Goal: Answer question/provide support: Share knowledge or assist other users

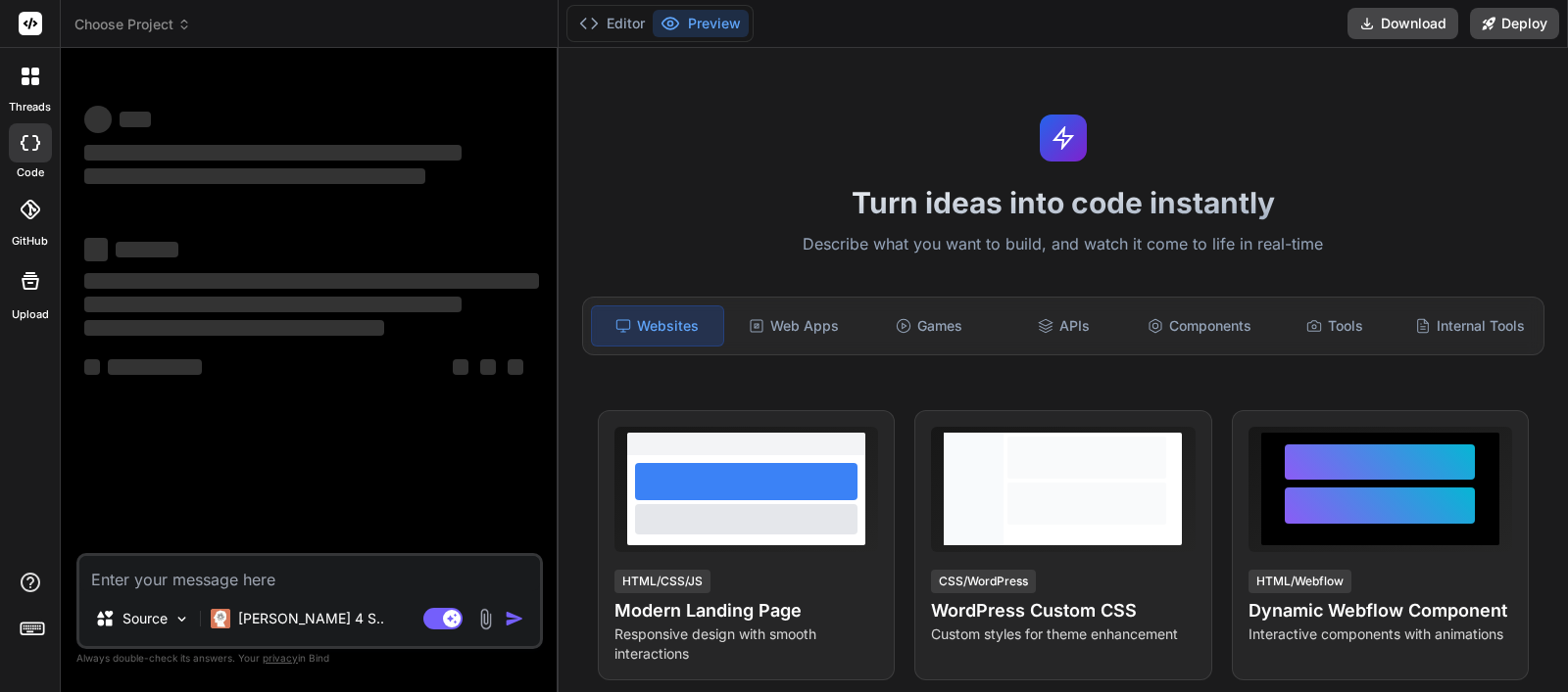
type textarea "x"
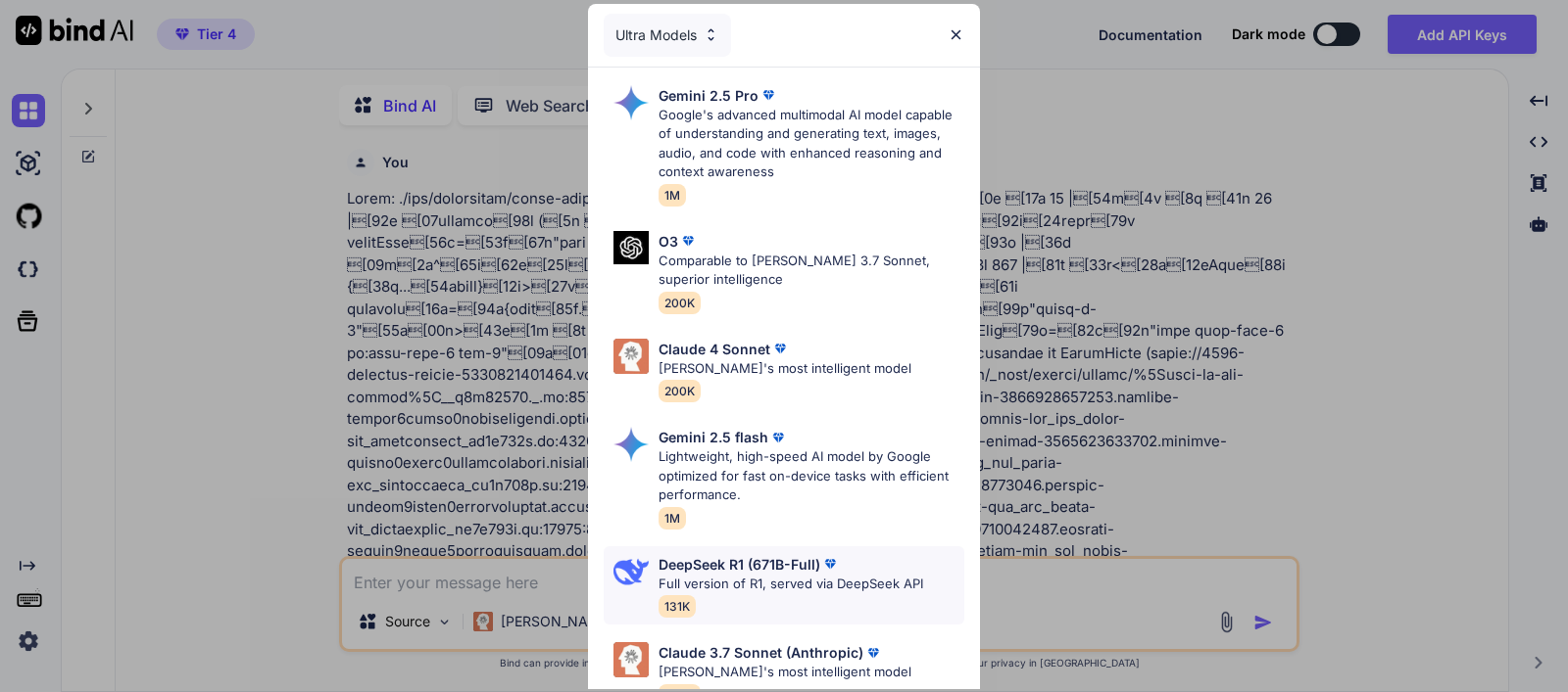
type textarea "x"
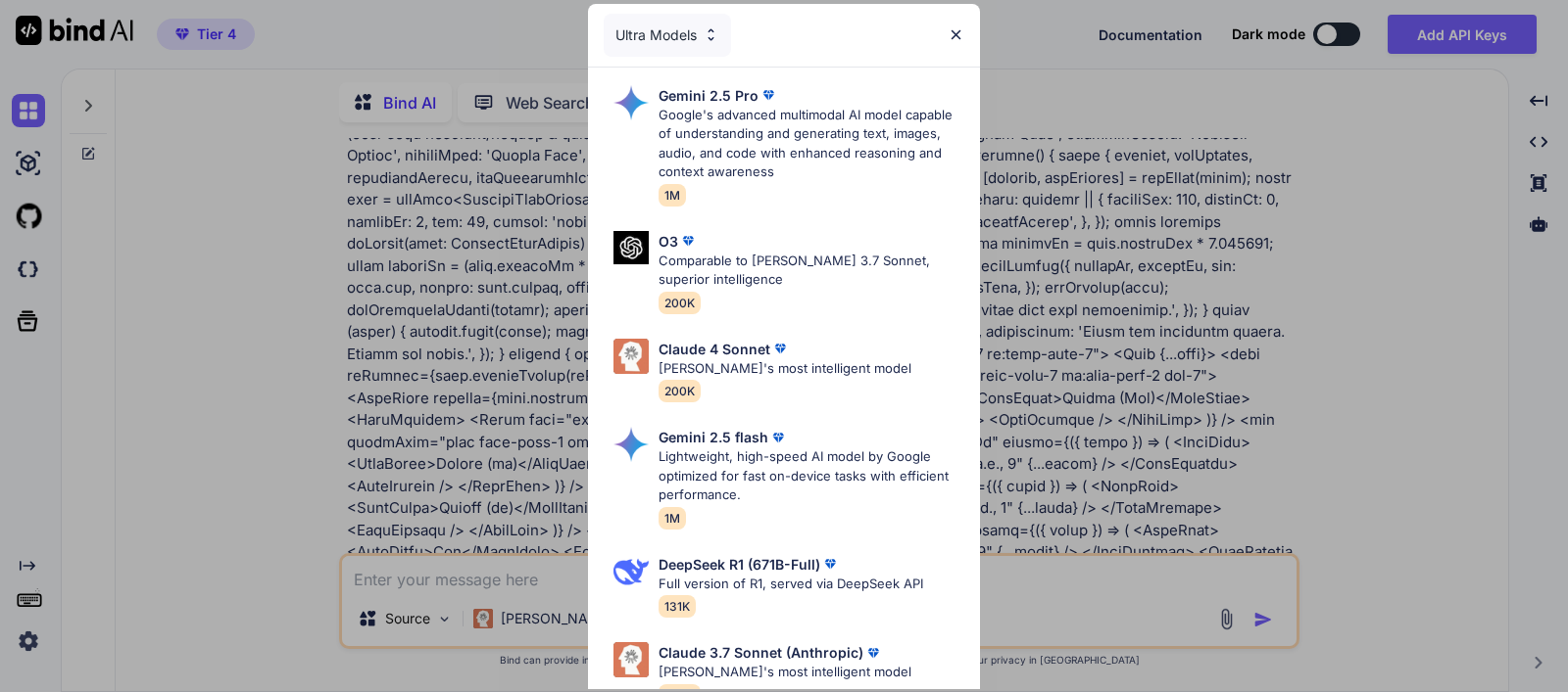
scroll to position [2801, 0]
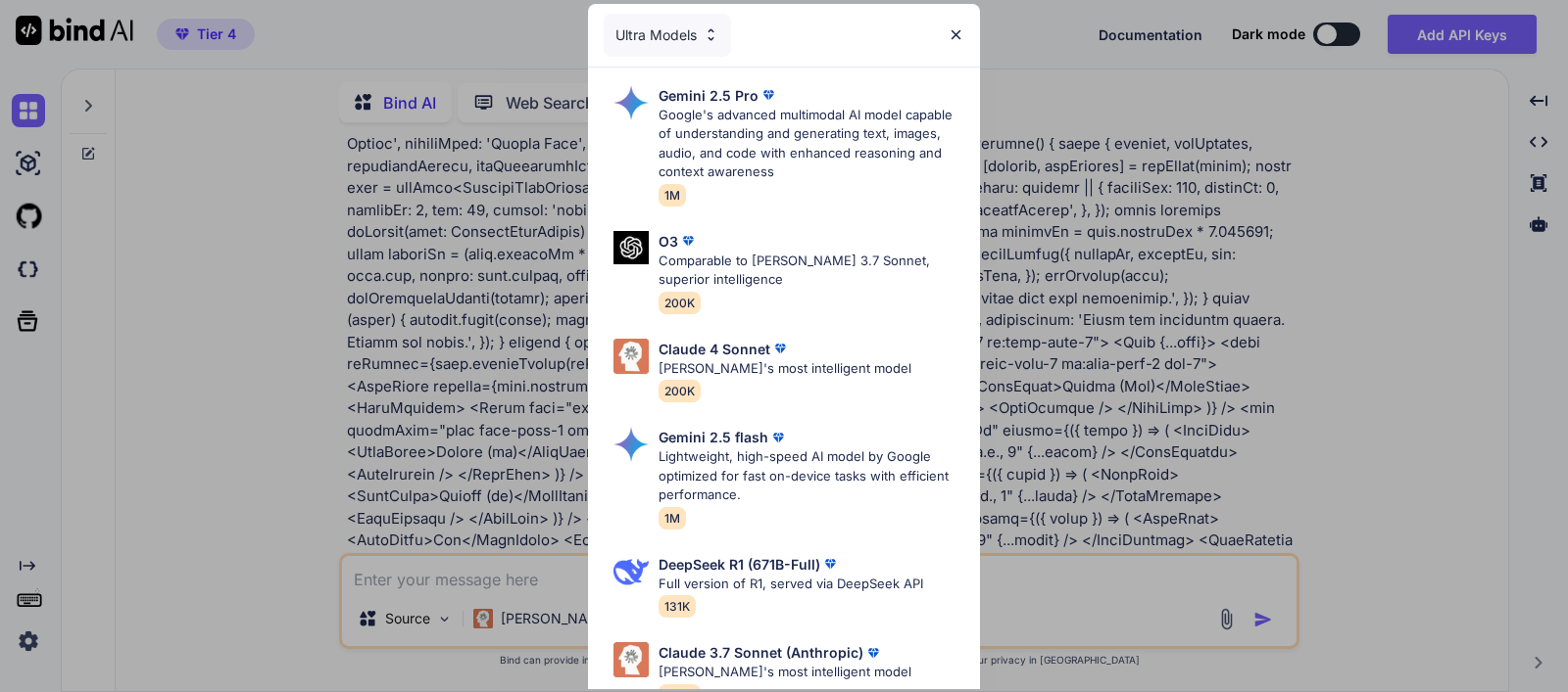
click at [951, 34] on img at bounding box center [955, 34] width 17 height 17
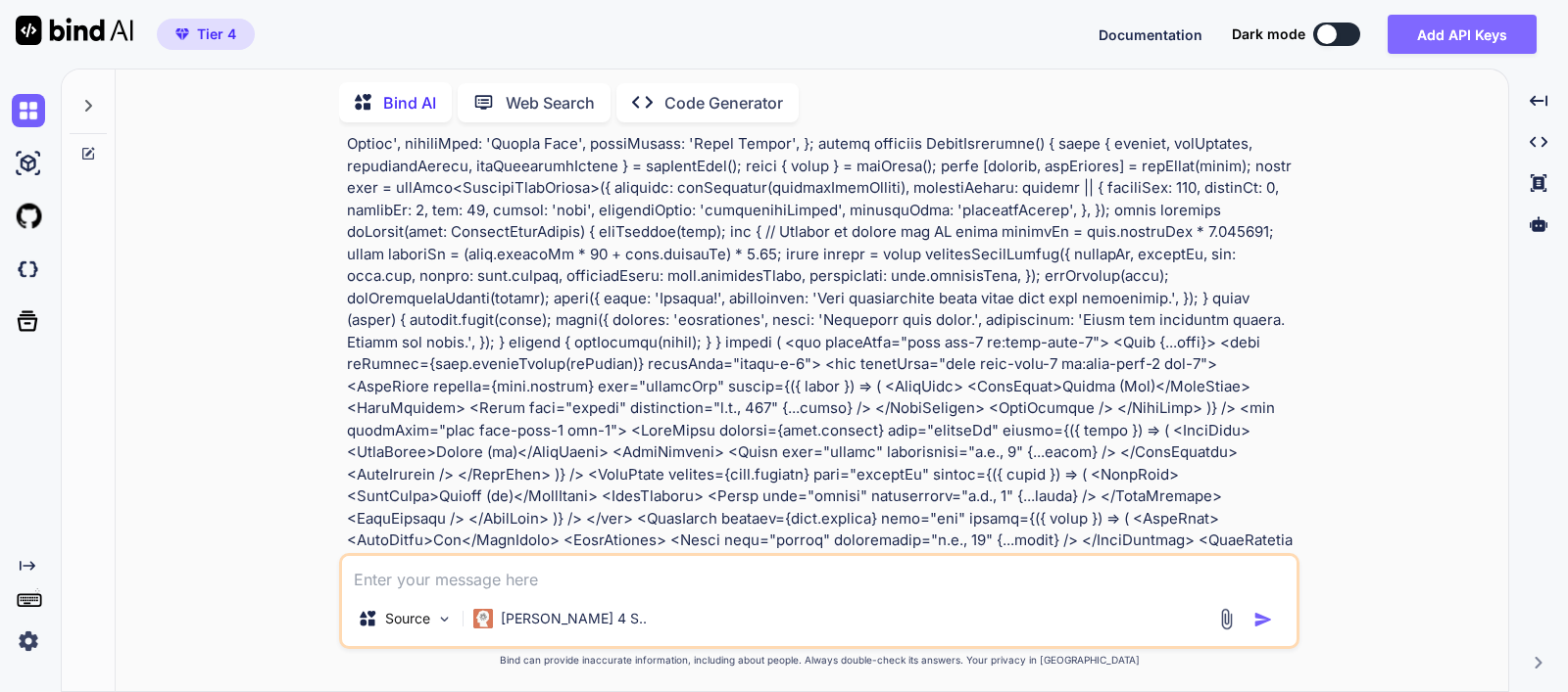
click at [1494, 31] on button "Add API Keys" at bounding box center [1462, 34] width 149 height 39
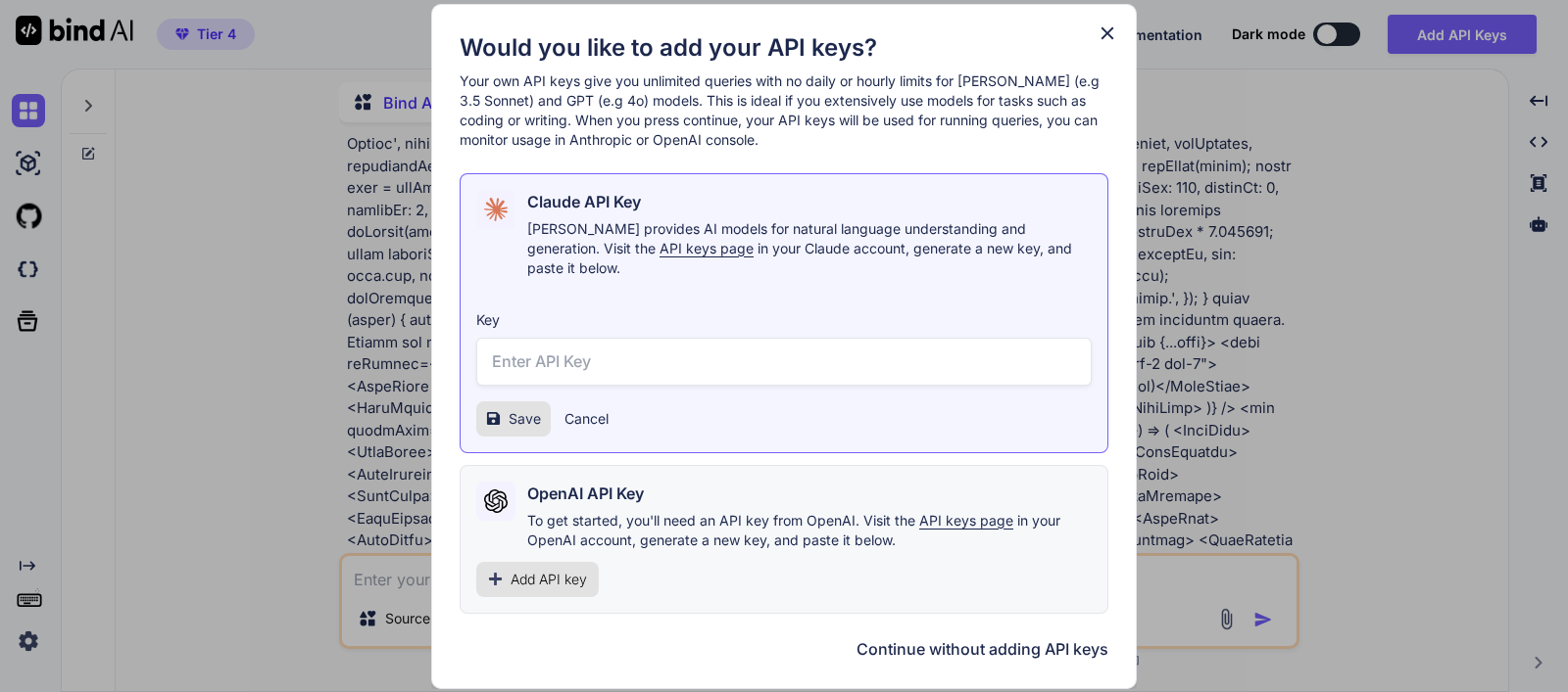
click at [1109, 44] on icon at bounding box center [1107, 33] width 22 height 22
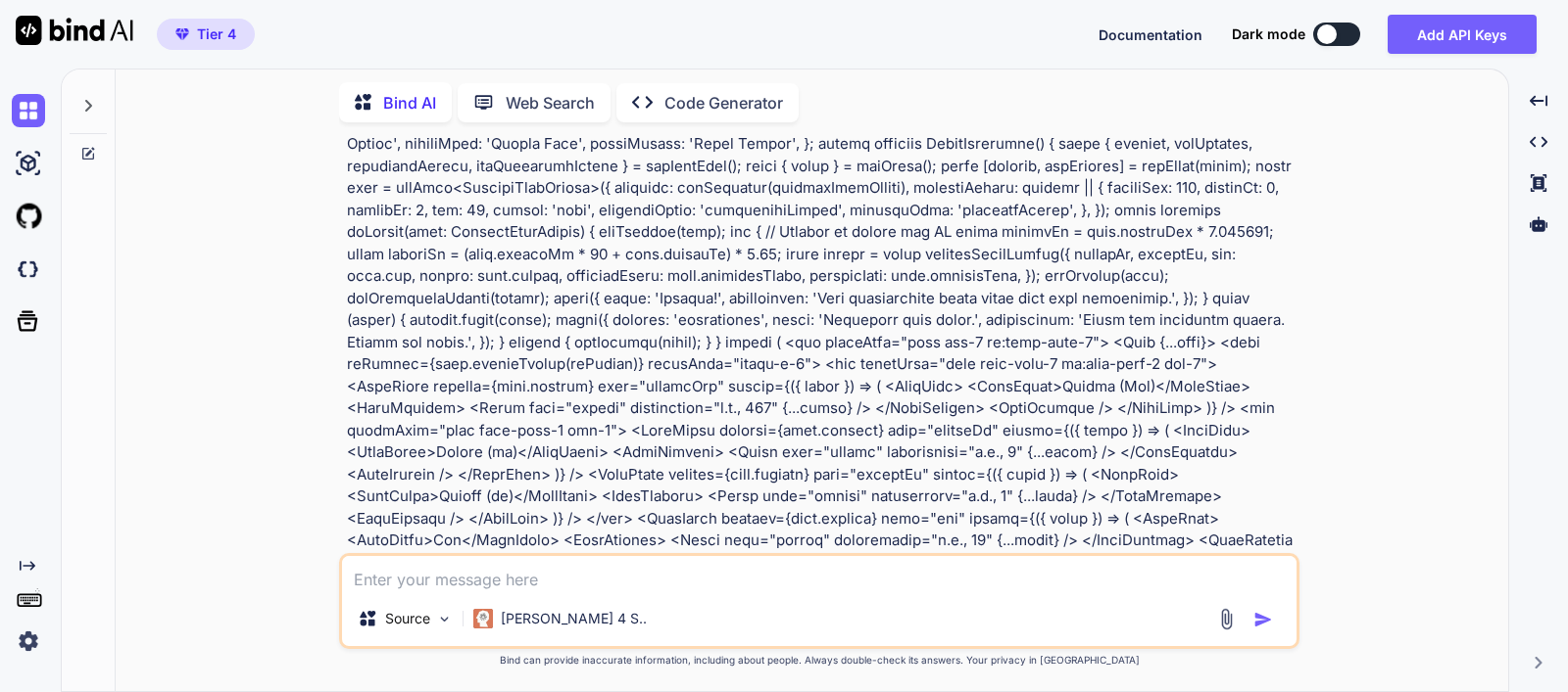
click at [589, 565] on textarea at bounding box center [819, 574] width 954 height 35
paste textarea "Error: ./src/components/macro-suggester.tsx:124:6 Parsing ecmascript source cod…"
type textarea "Error: ./src/components/macro-suggester.tsx:124:6 Parsing ecmascript source cod…"
type textarea "x"
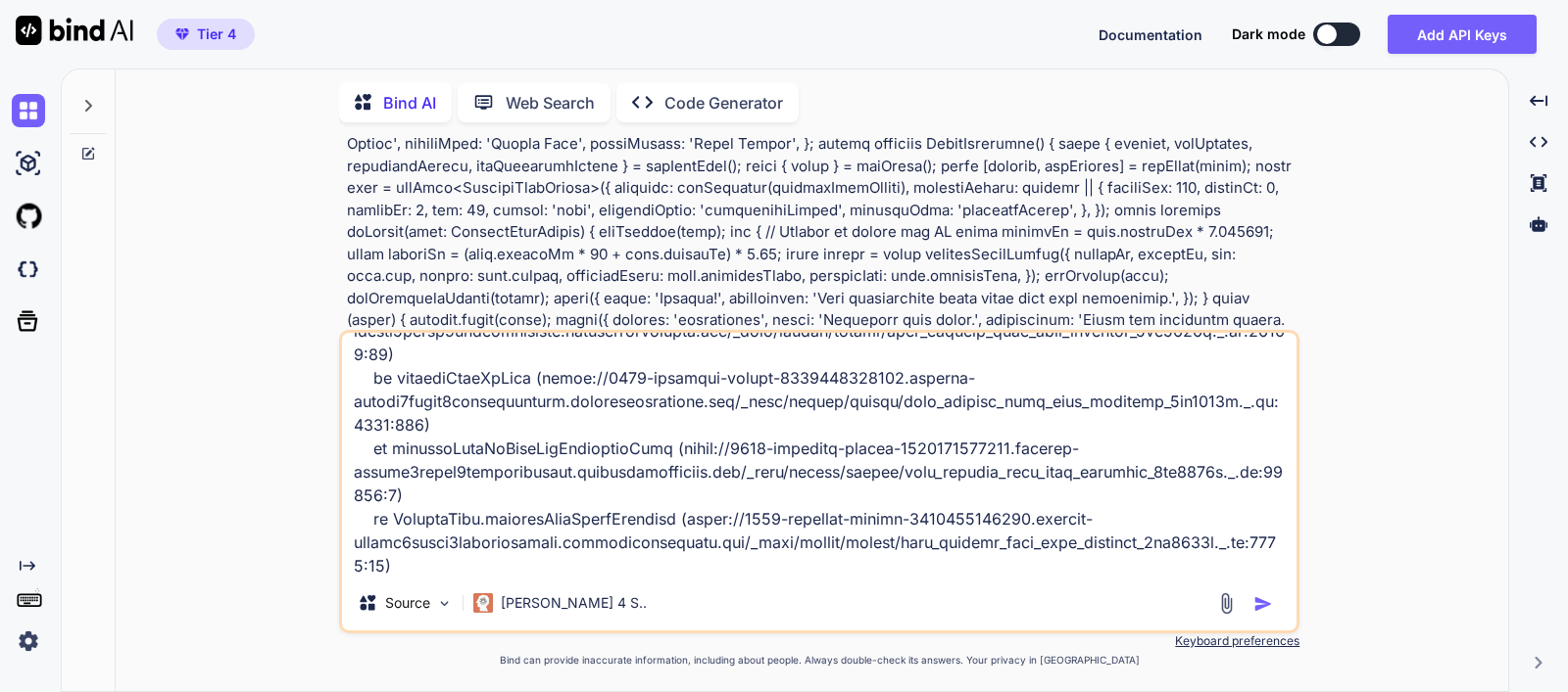
type textarea "Error: ./src/components/macro-suggester.tsx:124:6 Parsing ecmascript source cod…"
type textarea "x"
type textarea "Error: ./src/components/macro-suggester.tsx:124:6 Parsing ecmascript source cod…"
type textarea "x"
type textarea "Error: ./src/components/macro-suggester.tsx:124:6 Parsing ecmascript source cod…"
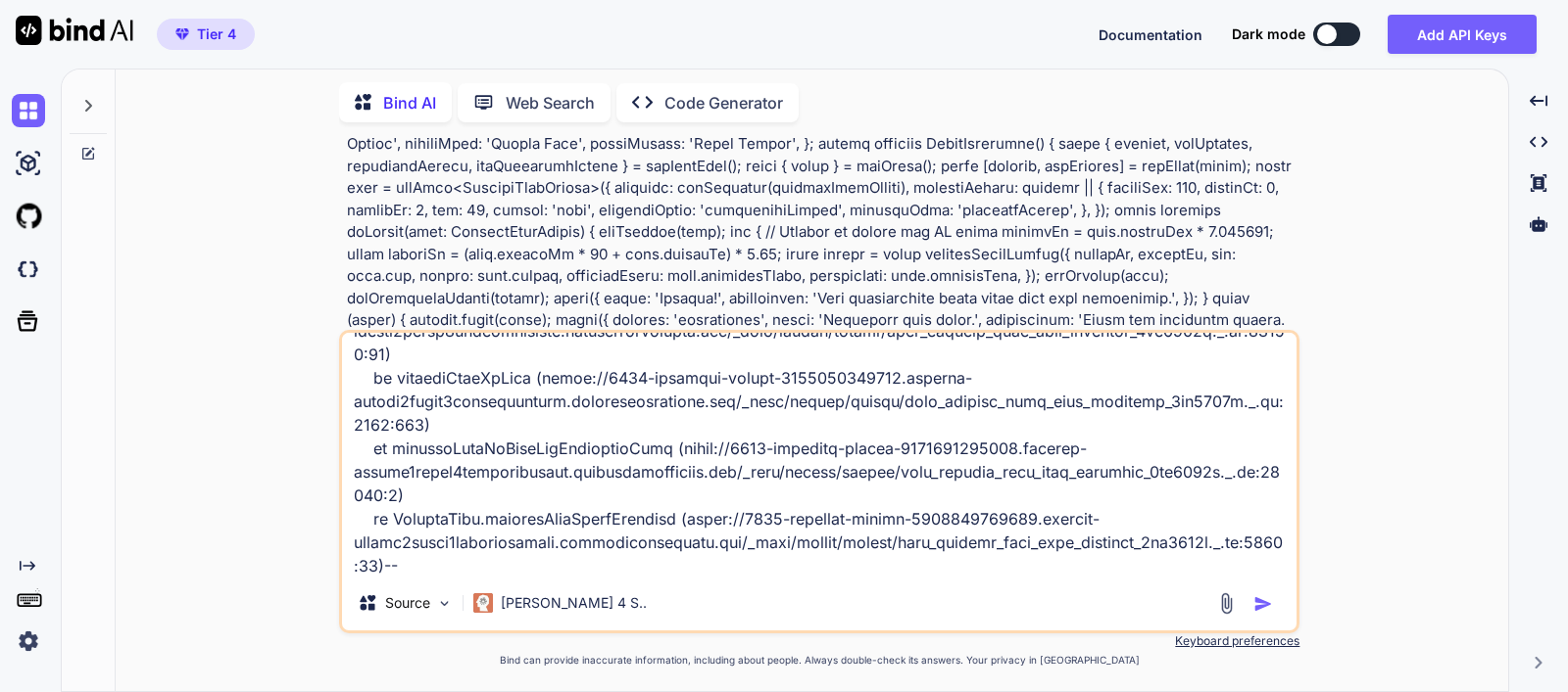
type textarea "x"
type textarea "Error: ./src/components/macro-suggester.tsx:124:6 Parsing ecmascript source cod…"
type textarea "x"
type textarea "Error: ./src/components/macro-suggester.tsx:124:6 Parsing ecmascript source cod…"
type textarea "x"
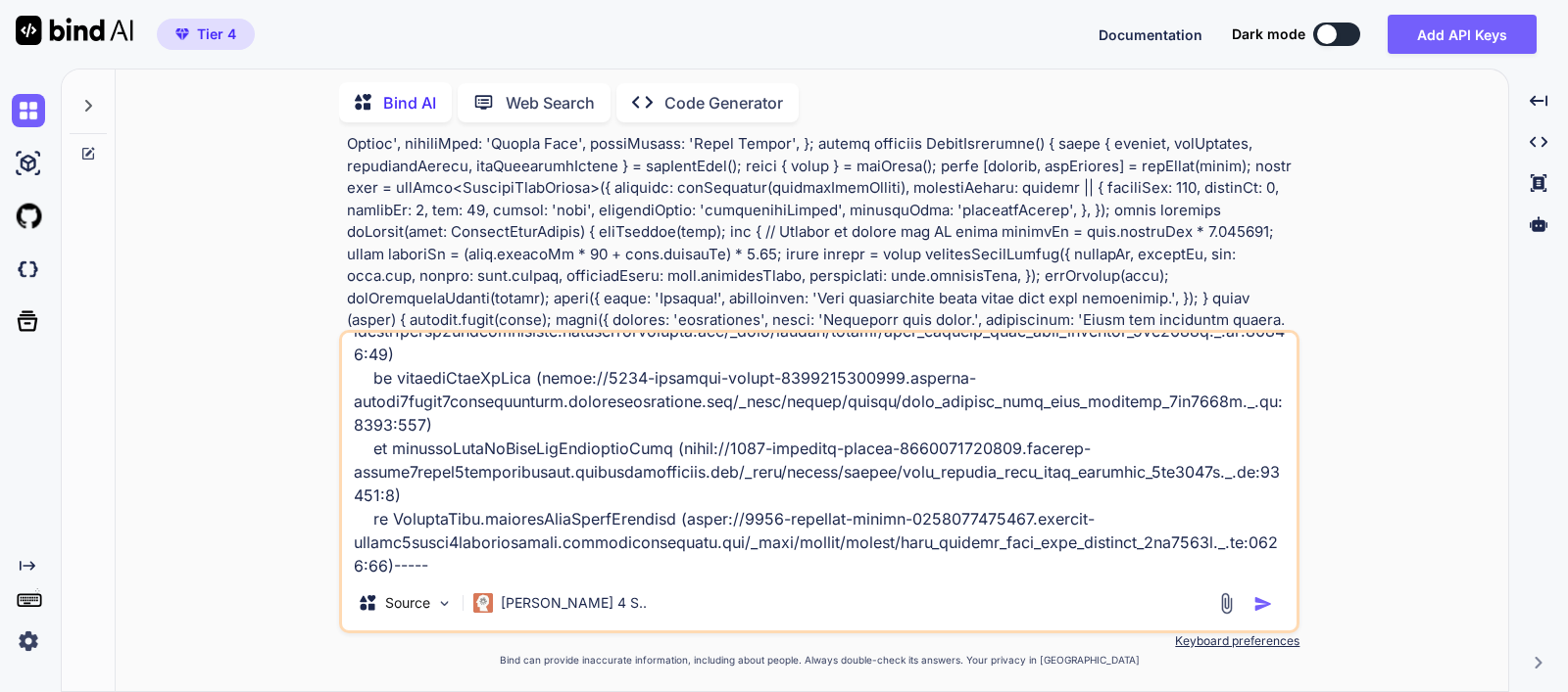
type textarea "Error: ./src/components/macro-suggester.tsx:124:6 Parsing ecmascript source cod…"
type textarea "x"
type textarea "Error: ./src/components/macro-suggester.tsx:124:6 Parsing ecmascript source cod…"
type textarea "x"
type textarea "Error: ./src/components/macro-suggester.tsx:124:6 Parsing ecmascript source cod…"
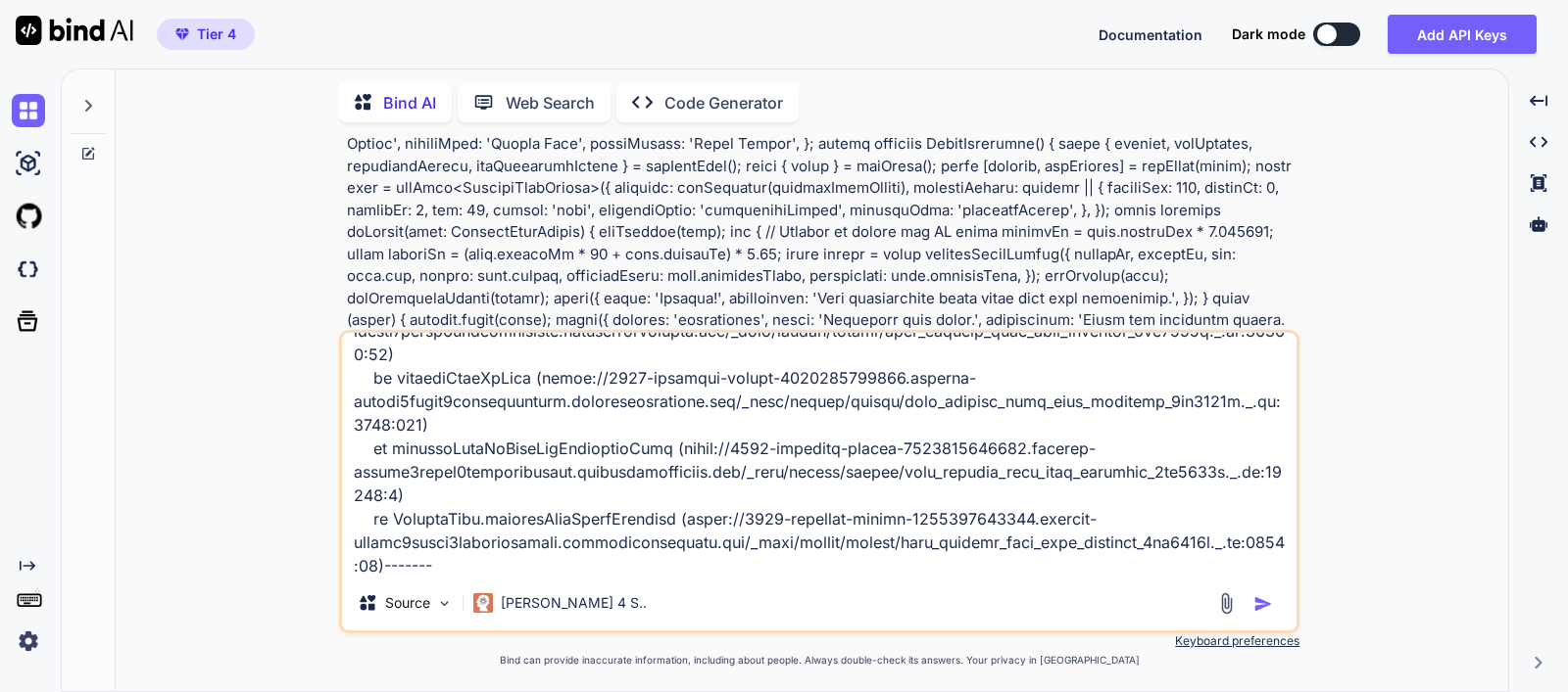
type textarea "x"
type textarea "Error: ./src/components/macro-suggester.tsx:124:6 Parsing ecmascript source cod…"
type textarea "x"
type textarea "Error: ./src/components/macro-suggester.tsx:124:6 Parsing ecmascript source cod…"
type textarea "x"
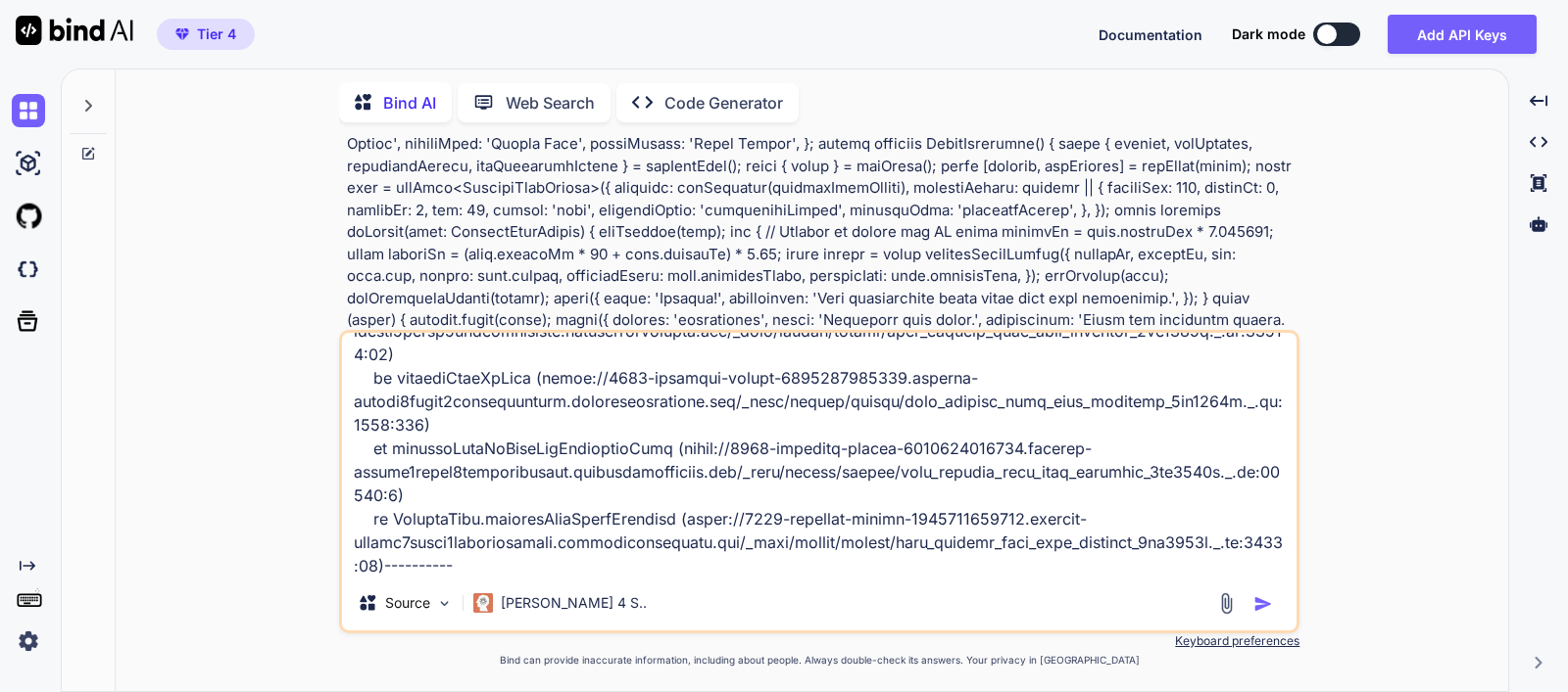
type textarea "Error: ./src/components/macro-suggester.tsx:124:6 Parsing ecmascript source cod…"
type textarea "x"
type textarea "Error: ./src/components/macro-suggester.tsx:124:6 Parsing ecmascript source cod…"
type textarea "x"
type textarea "Error: ./src/components/macro-suggester.tsx:124:6 Parsing ecmascript source cod…"
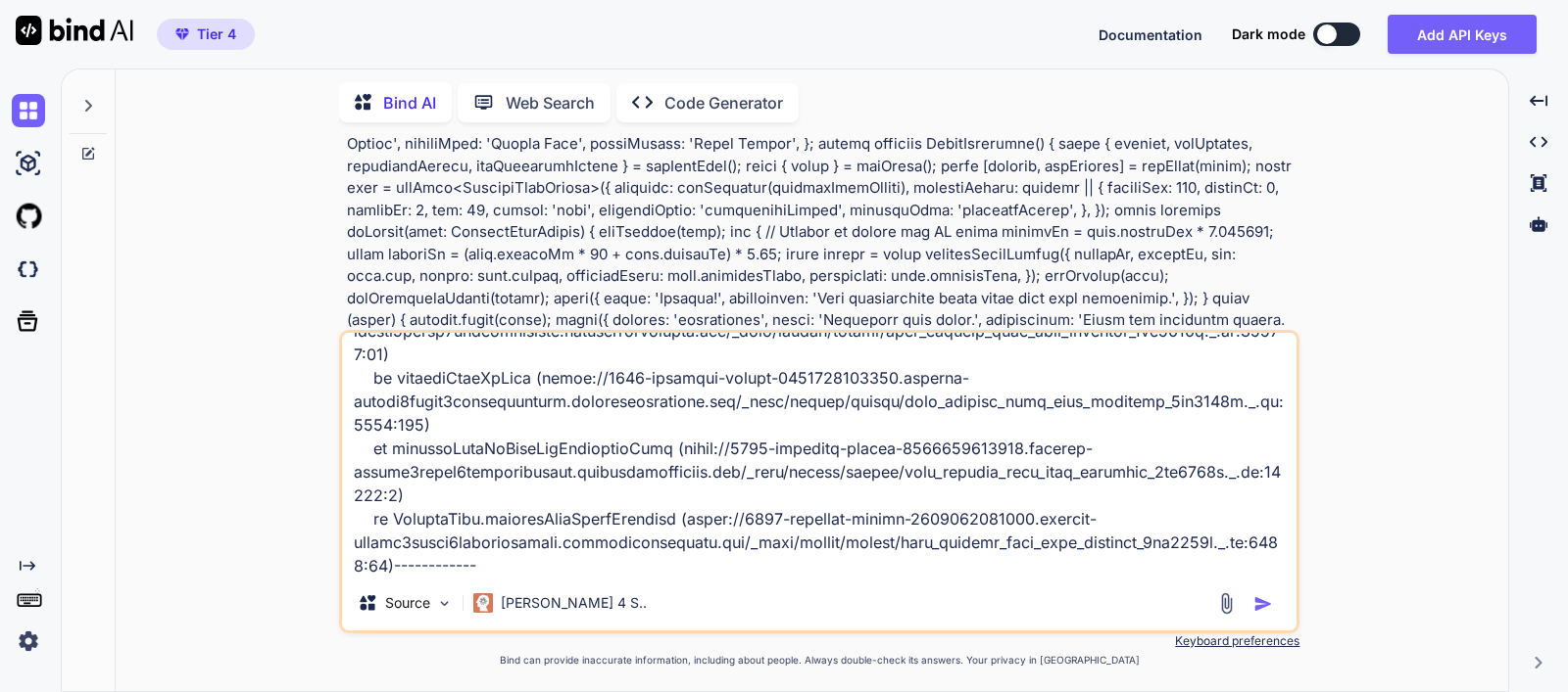
type textarea "x"
type textarea "Error: ./src/components/macro-suggester.tsx:124:6 Parsing ecmascript source cod…"
type textarea "x"
type textarea "Error: ./src/components/macro-suggester.tsx:124:6 Parsing ecmascript source cod…"
type textarea "x"
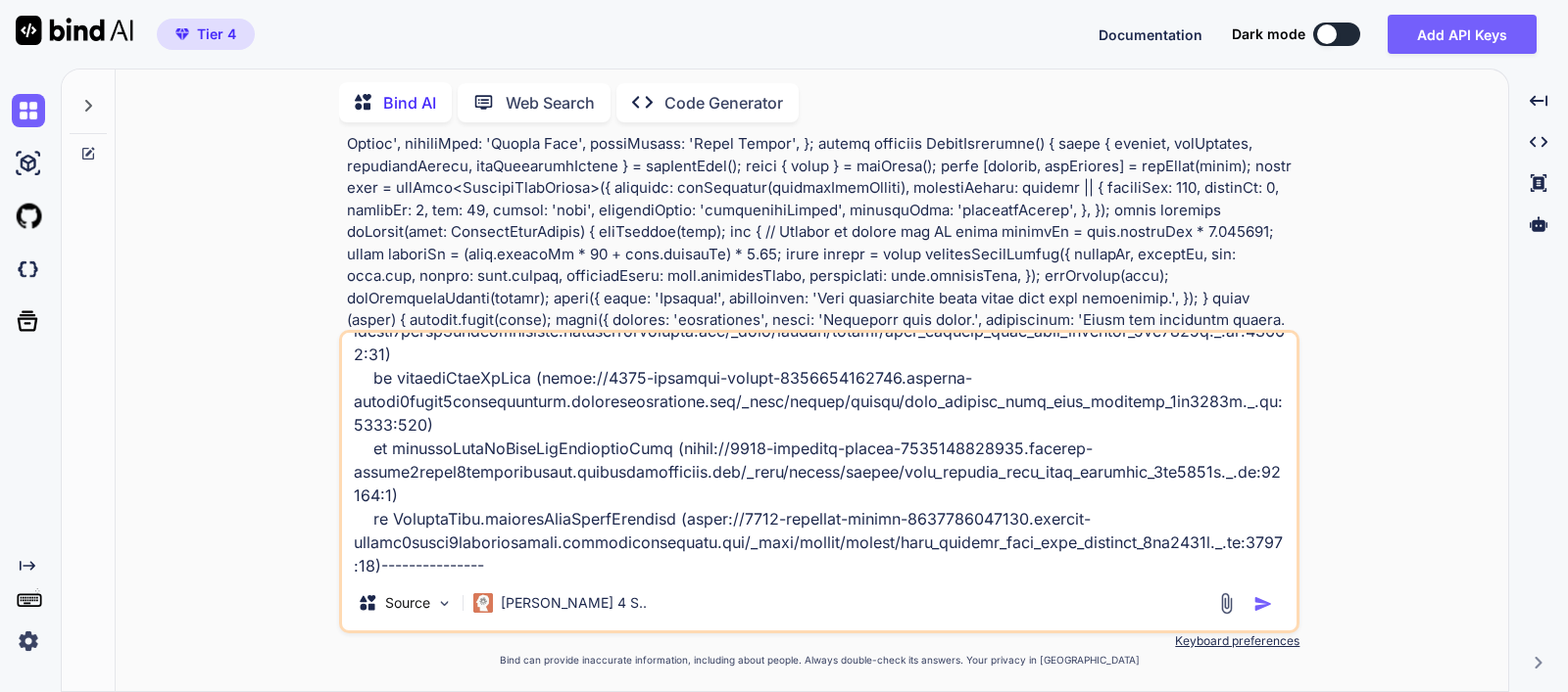
type textarea "Error: ./src/components/macro-suggester.tsx:124:6 Parsing ecmascript source cod…"
type textarea "x"
type textarea "Error: ./src/components/macro-suggester.tsx:124:6 Parsing ecmascript source cod…"
type textarea "x"
type textarea "Error: ./src/components/macro-suggester.tsx:124:6 Parsing ecmascript source cod…"
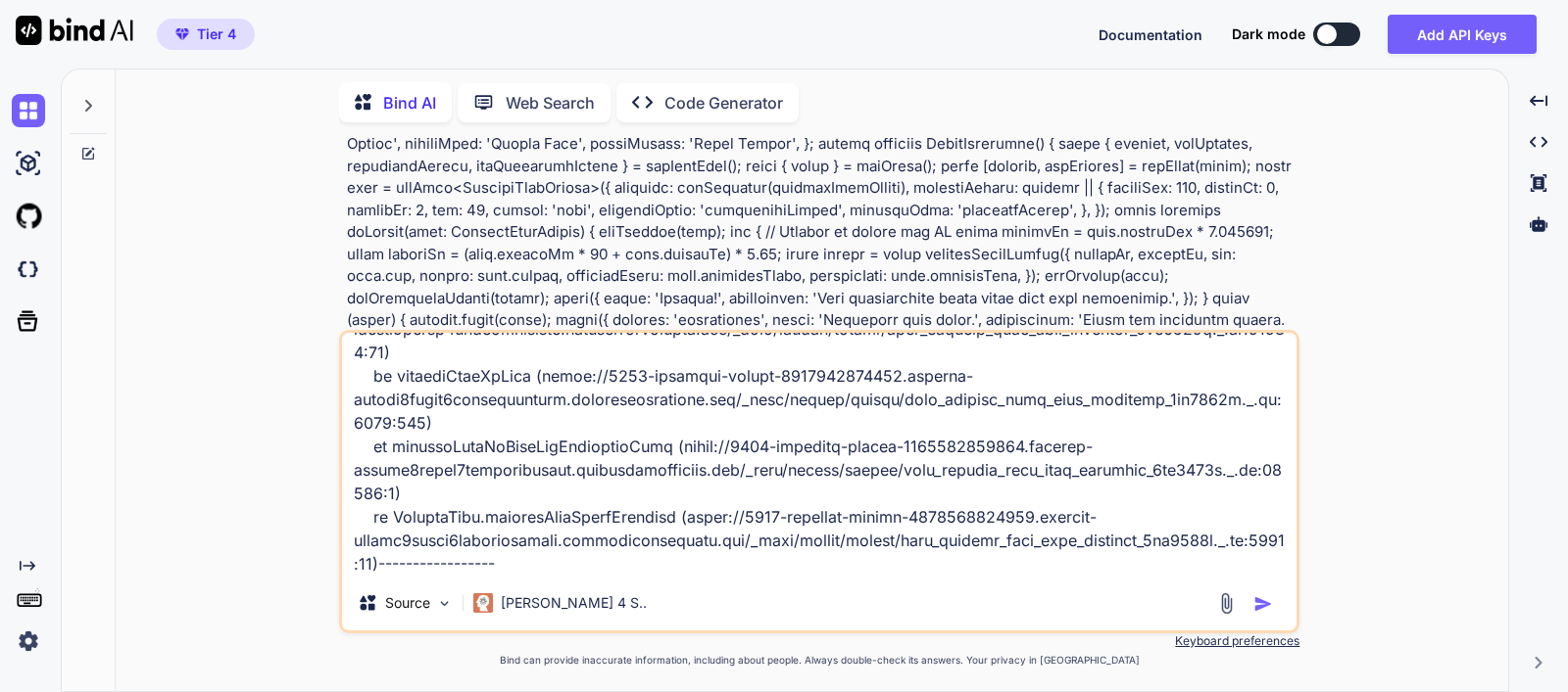
type textarea "x"
type textarea "Error: ./src/components/macro-suggester.tsx:124:6 Parsing ecmascript source cod…"
type textarea "x"
type textarea "Error: ./src/components/macro-suggester.tsx:124:6 Parsing ecmascript source cod…"
type textarea "x"
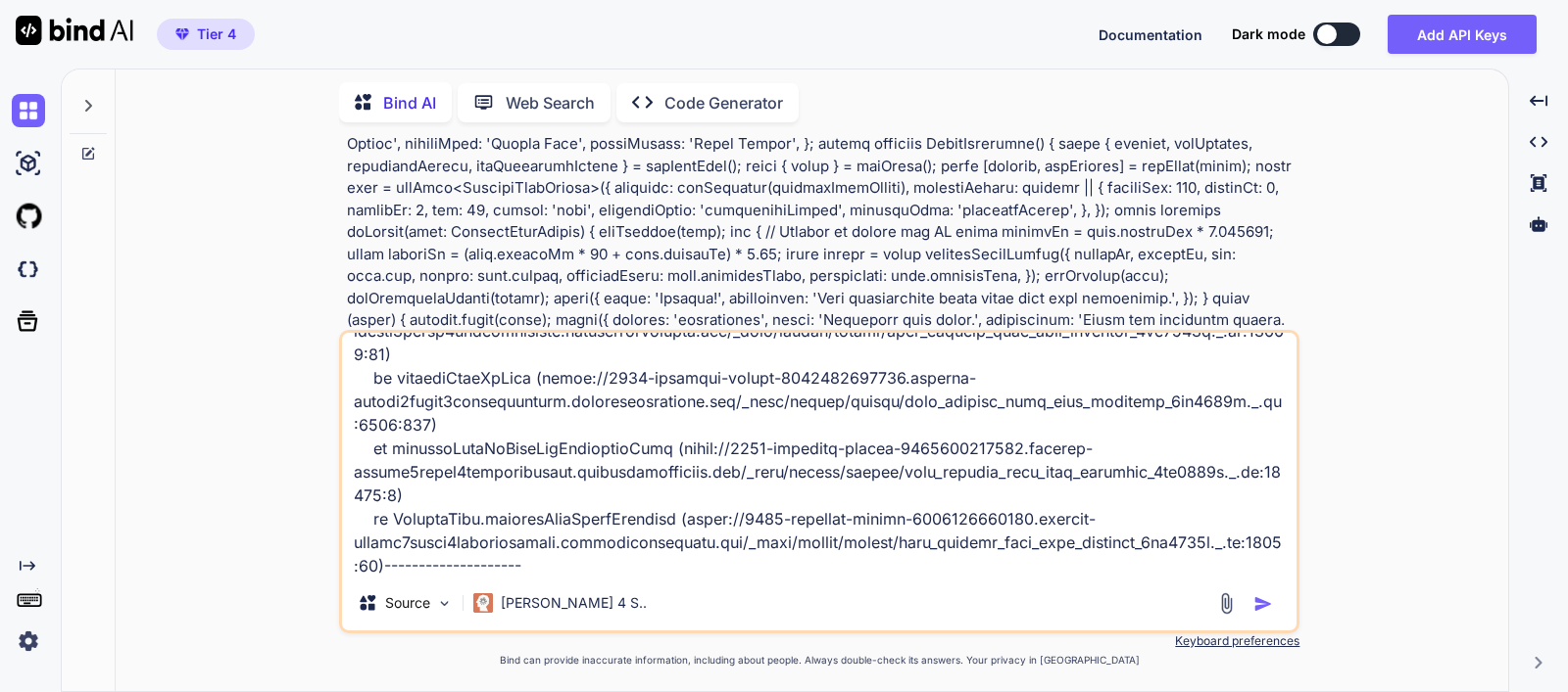
type textarea "Error: ./src/components/macro-suggester.tsx:124:6 Parsing ecmascript source cod…"
type textarea "x"
type textarea "Error: ./src/components/macro-suggester.tsx:124:6 Parsing ecmascript source cod…"
type textarea "x"
type textarea "Error: ./src/components/macro-suggester.tsx:124:6 Parsing ecmascript source cod…"
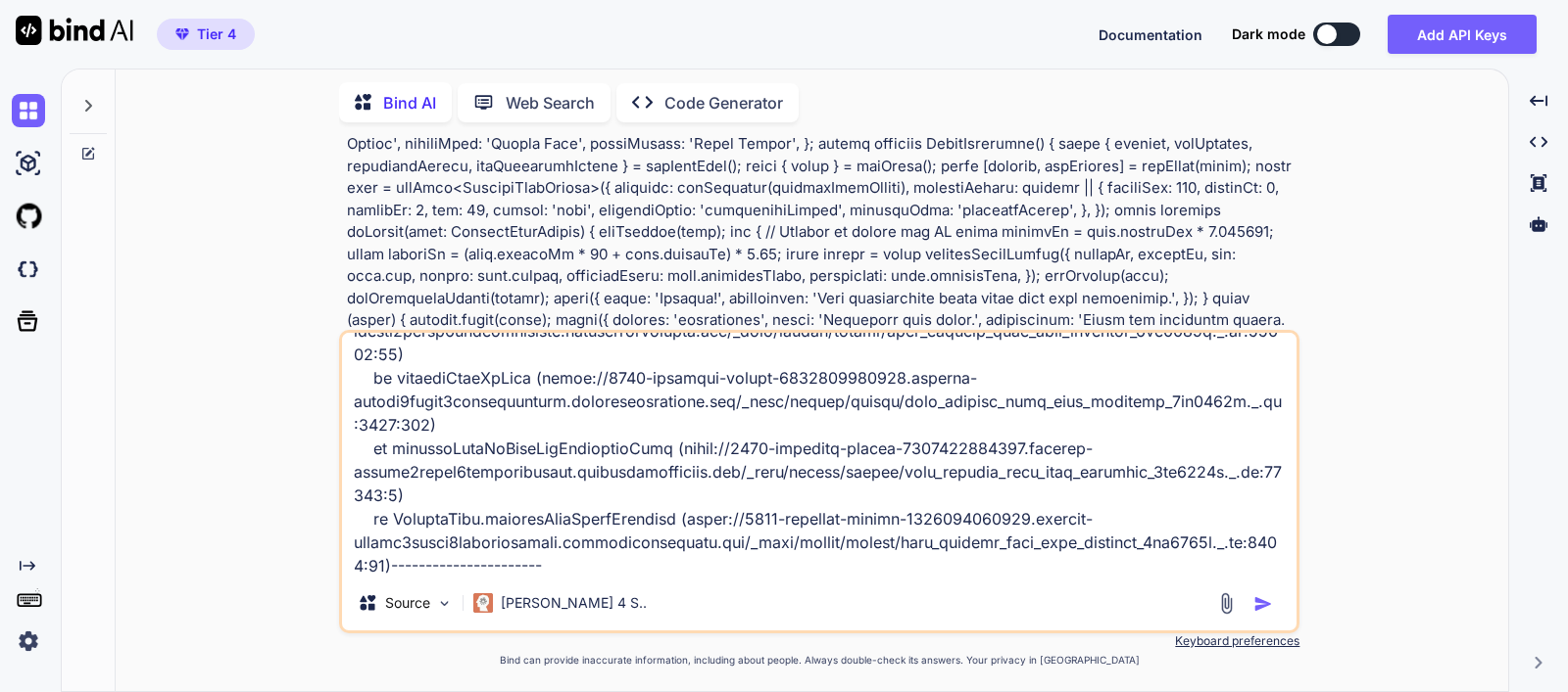
type textarea "x"
type textarea "Error: ./src/components/macro-suggester.tsx:124:6 Parsing ecmascript source cod…"
type textarea "x"
type textarea "Error: ./src/components/macro-suggester.tsx:124:6 Parsing ecmascript source cod…"
type textarea "x"
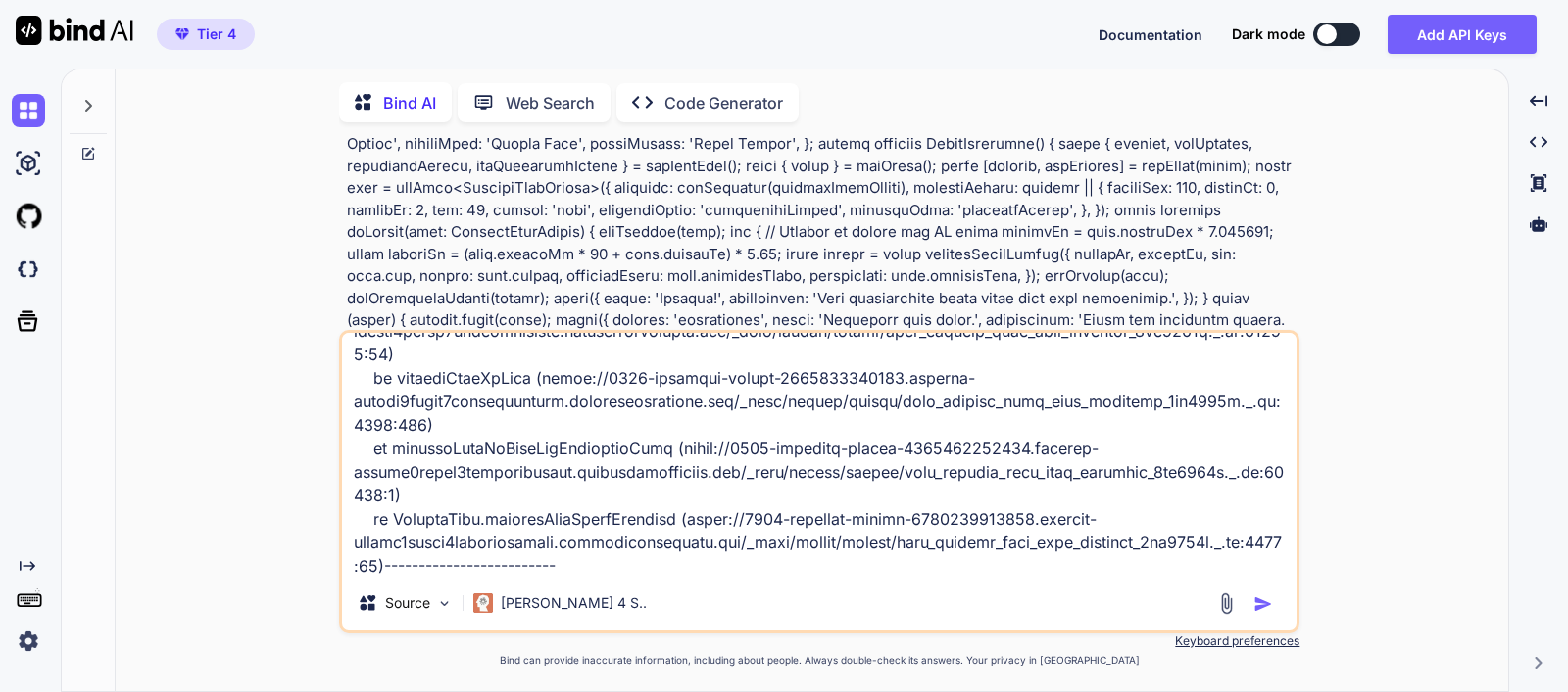
type textarea "Error: ./src/components/macro-suggester.tsx:124:6 Parsing ecmascript source cod…"
type textarea "x"
type textarea "Error: ./src/components/macro-suggester.tsx:124:6 Parsing ecmascript source cod…"
type textarea "x"
type textarea "Error: ./src/components/macro-suggester.tsx:124:6 Parsing ecmascript source cod…"
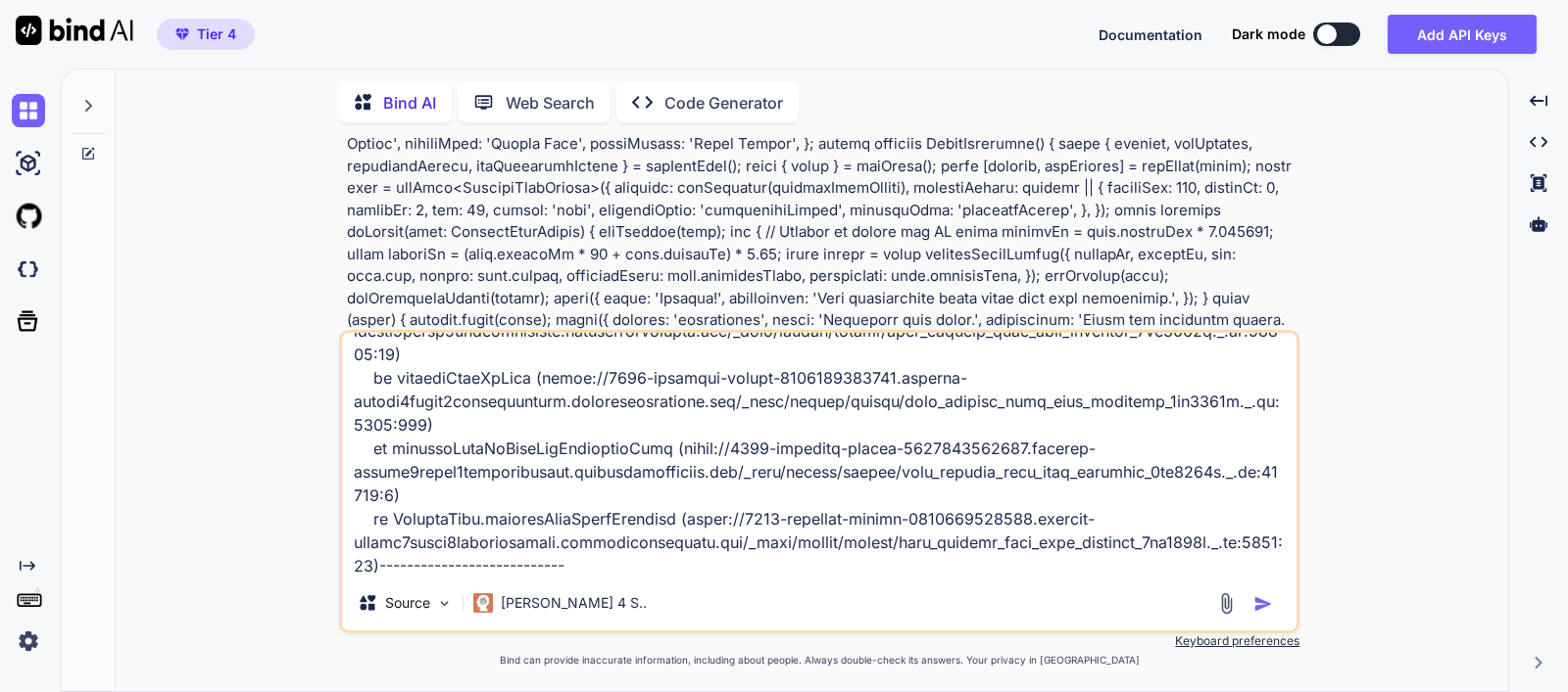
type textarea "x"
type textarea "Error: ./src/components/macro-suggester.tsx:124:6 Parsing ecmascript source cod…"
type textarea "x"
type textarea "Error: ./src/components/macro-suggester.tsx:124:6 Parsing ecmascript source cod…"
type textarea "x"
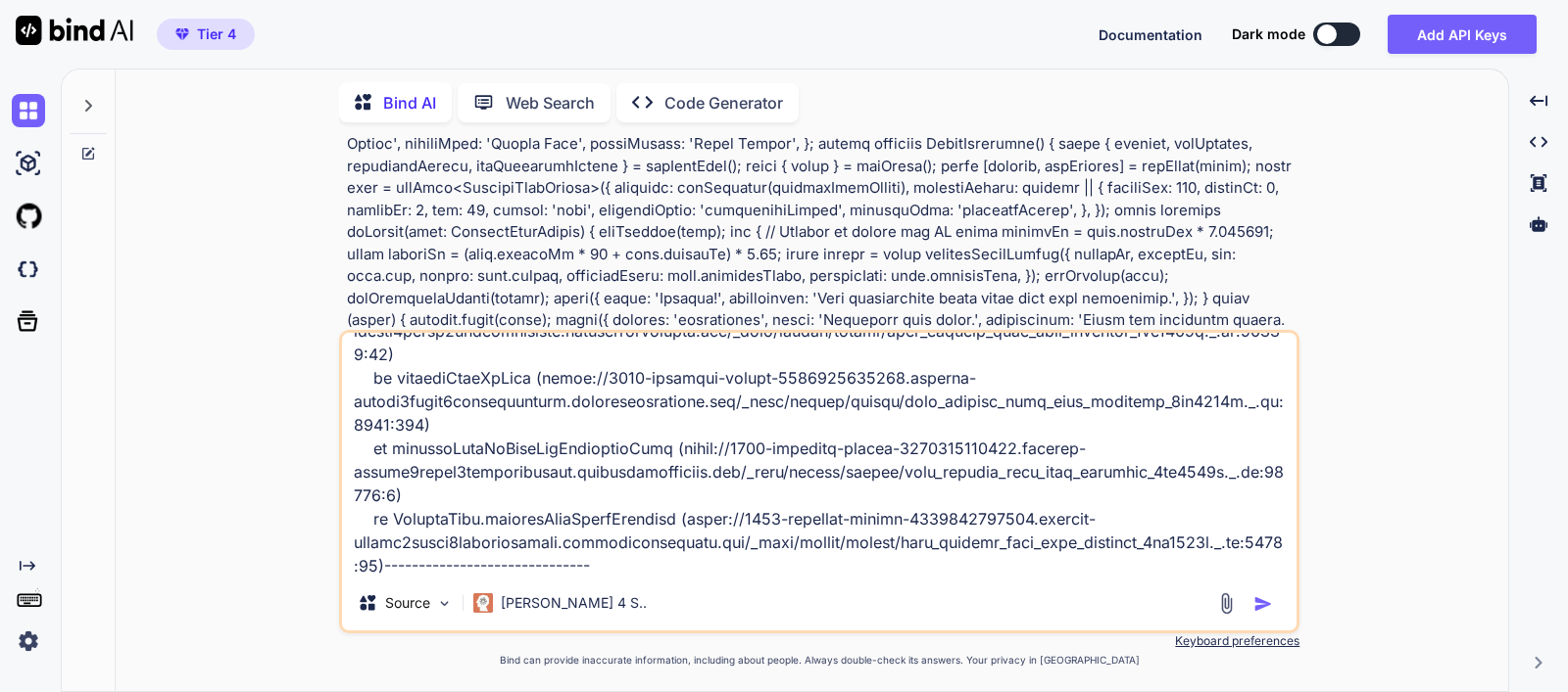
type textarea "Error: ./src/components/macro-suggester.tsx:124:6 Parsing ecmascript source cod…"
type textarea "x"
type textarea "Error: ./src/components/macro-suggester.tsx:124:6 Parsing ecmascript source cod…"
type textarea "x"
type textarea "Error: ./src/components/macro-suggester.tsx:124:6 Parsing ecmascript source cod…"
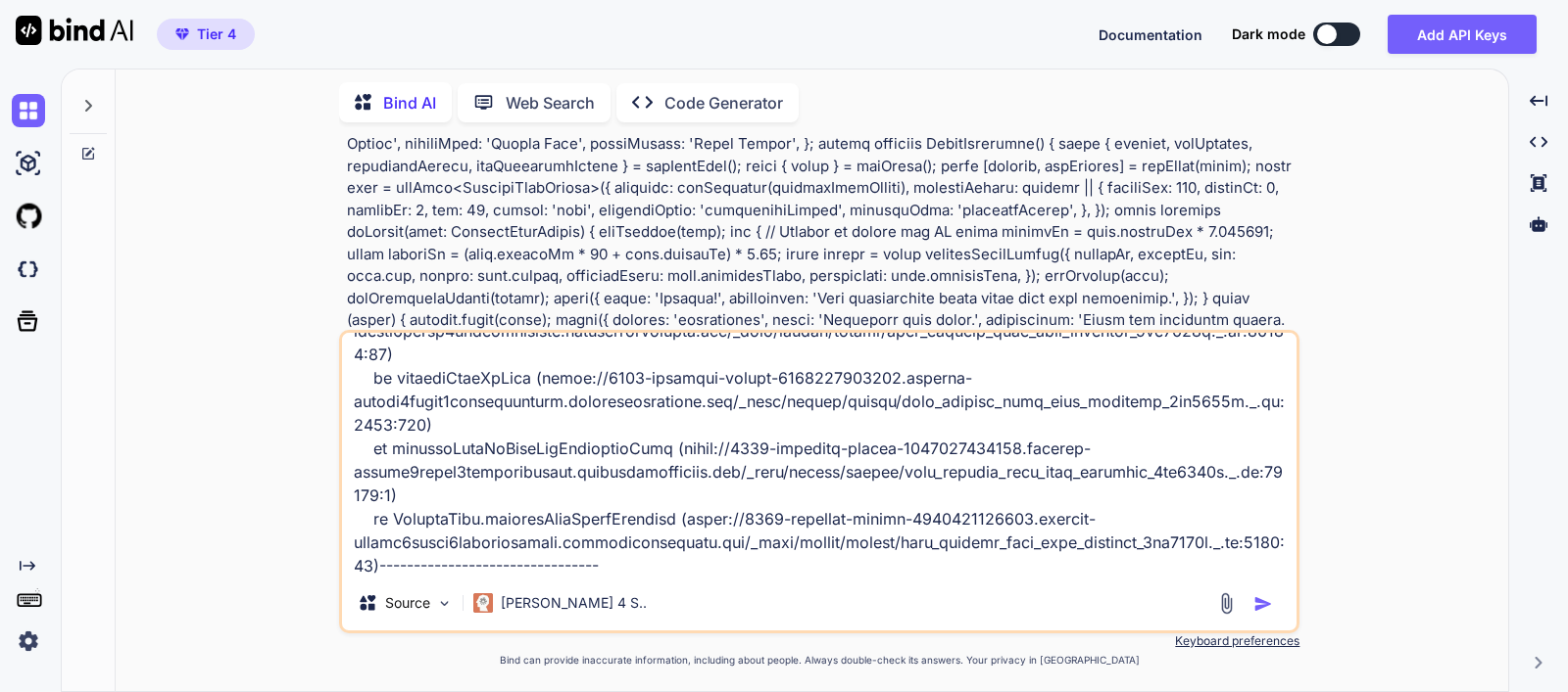
type textarea "x"
type textarea "Error: ./src/components/macro-suggester.tsx:124:6 Parsing ecmascript source cod…"
type textarea "x"
type textarea "Error: ./src/components/macro-suggester.tsx:124:6 Parsing ecmascript source cod…"
type textarea "x"
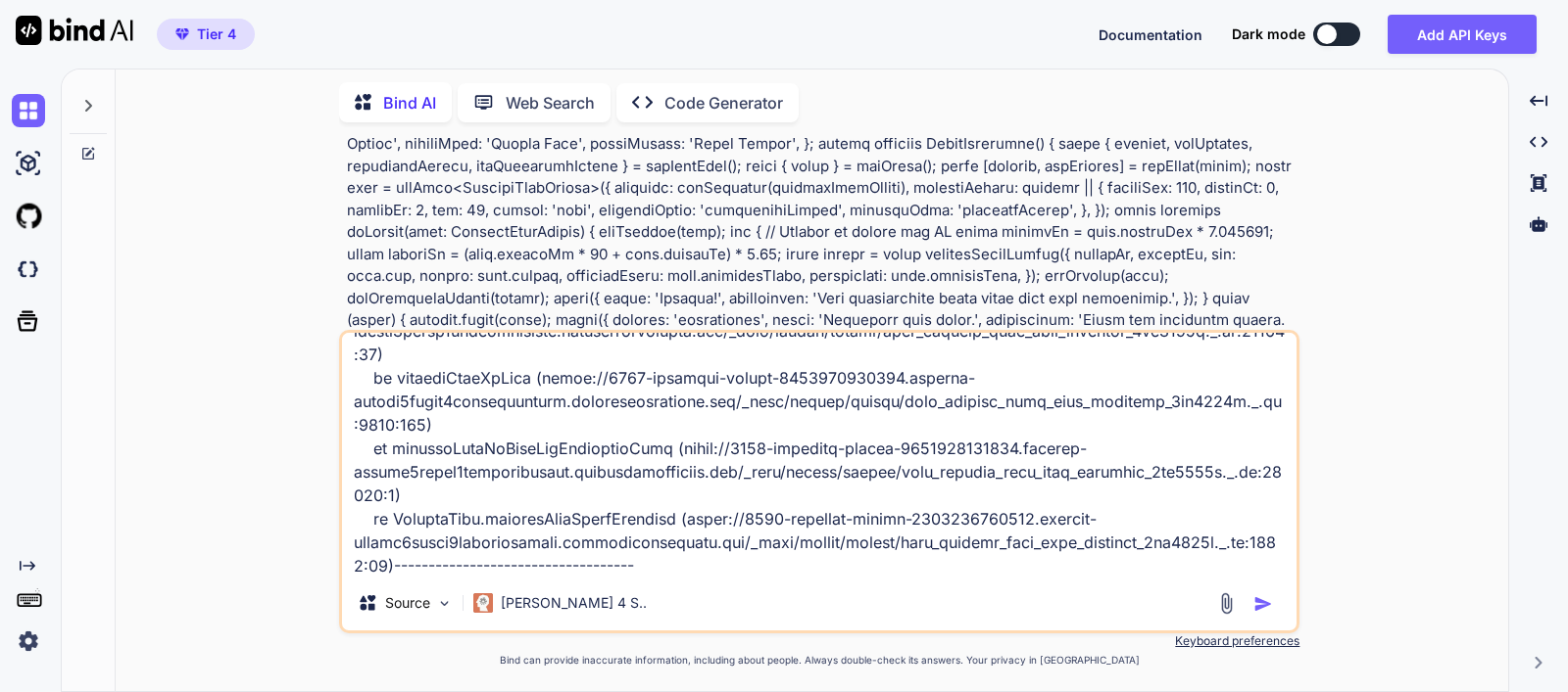
type textarea "Error: ./src/components/macro-suggester.tsx:124:6 Parsing ecmascript source cod…"
type textarea "x"
type textarea "Error: ./src/components/macro-suggester.tsx:124:6 Parsing ecmascript source cod…"
type textarea "x"
type textarea "Error: ./src/components/macro-suggester.tsx:124:6 Parsing ecmascript source cod…"
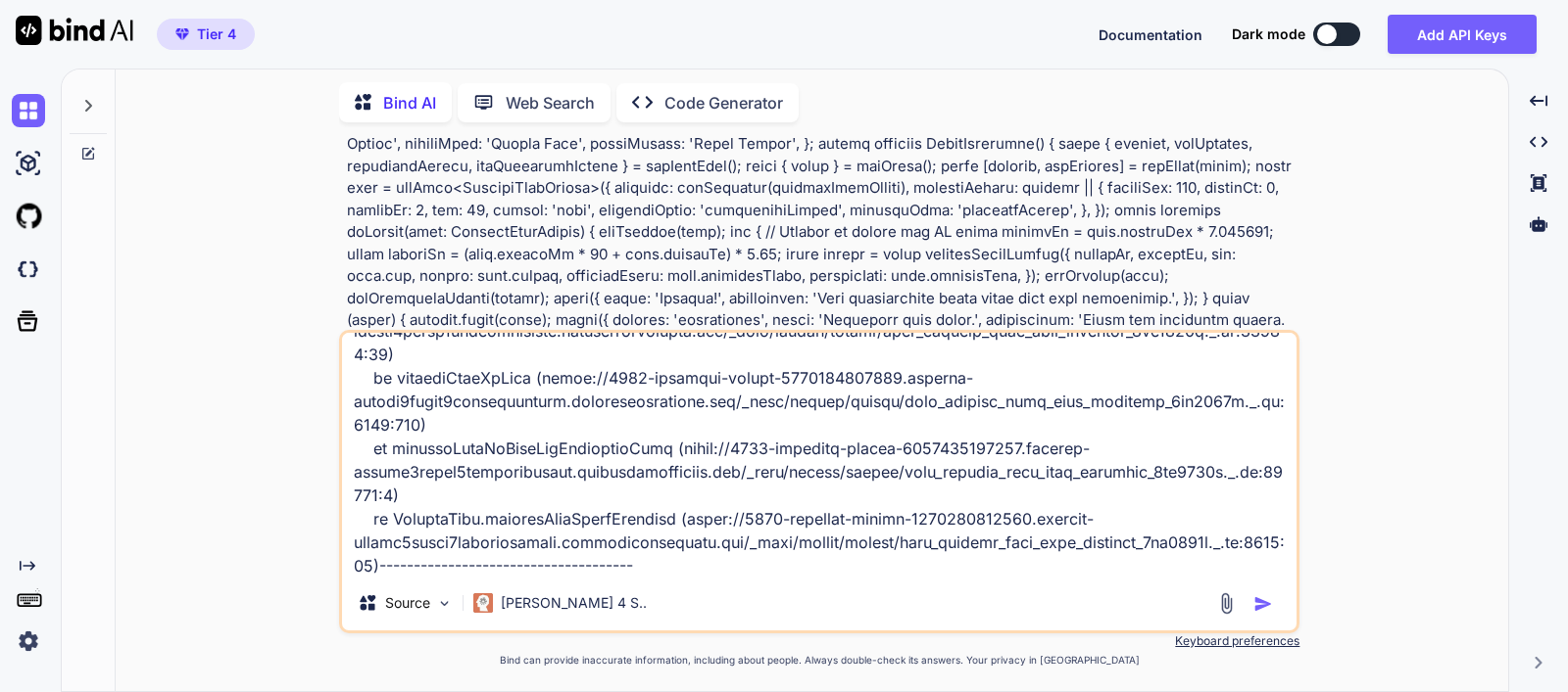
type textarea "x"
type textarea "Error: ./src/components/macro-suggester.tsx:124:6 Parsing ecmascript source cod…"
type textarea "x"
type textarea "Error: ./src/components/macro-suggester.tsx:124:6 Parsing ecmascript source cod…"
type textarea "x"
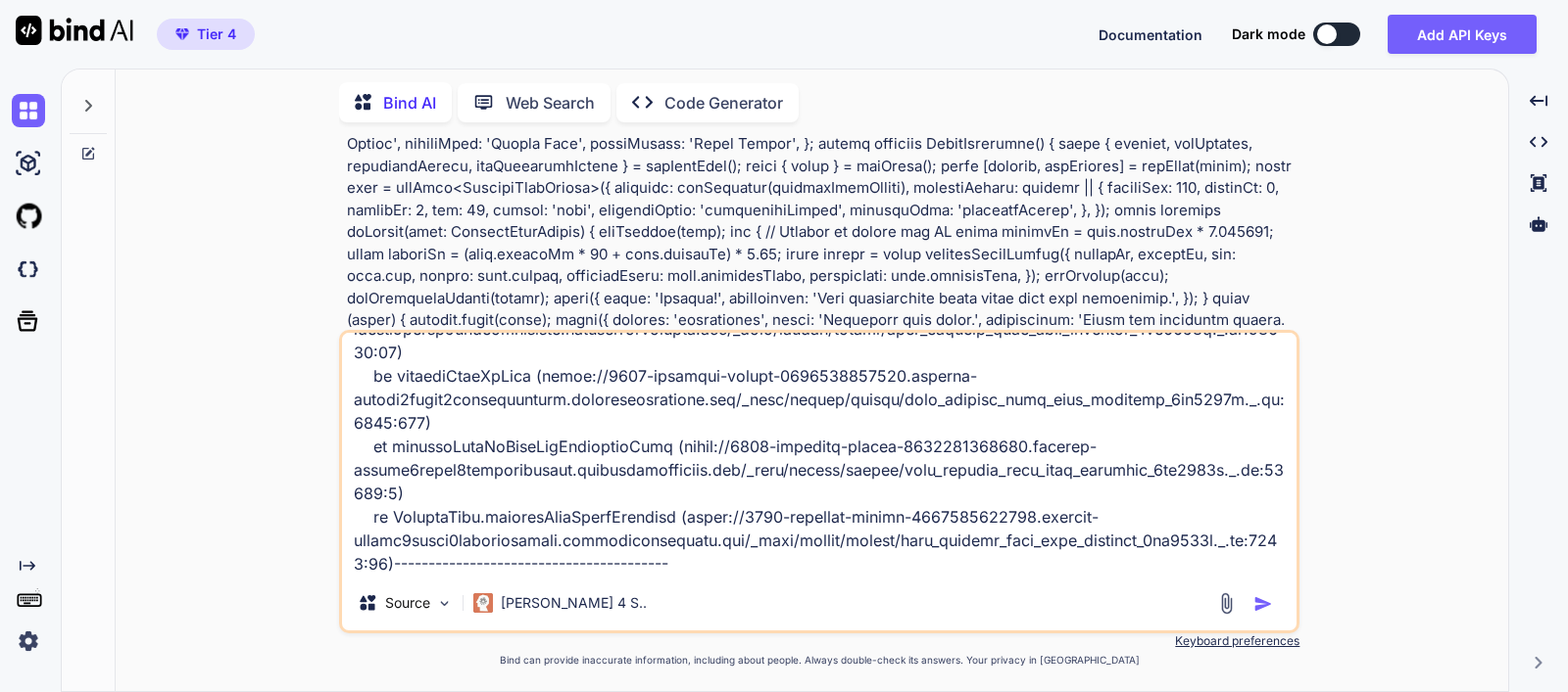
type textarea "Error: ./src/components/macro-suggester.tsx:124:6 Parsing ecmascript source cod…"
type textarea "x"
type textarea "Error: ./src/components/macro-suggester.tsx:124:6 Parsing ecmascript source cod…"
type textarea "x"
type textarea "Error: ./src/components/macro-suggester.tsx:124:6 Parsing ecmascript source cod…"
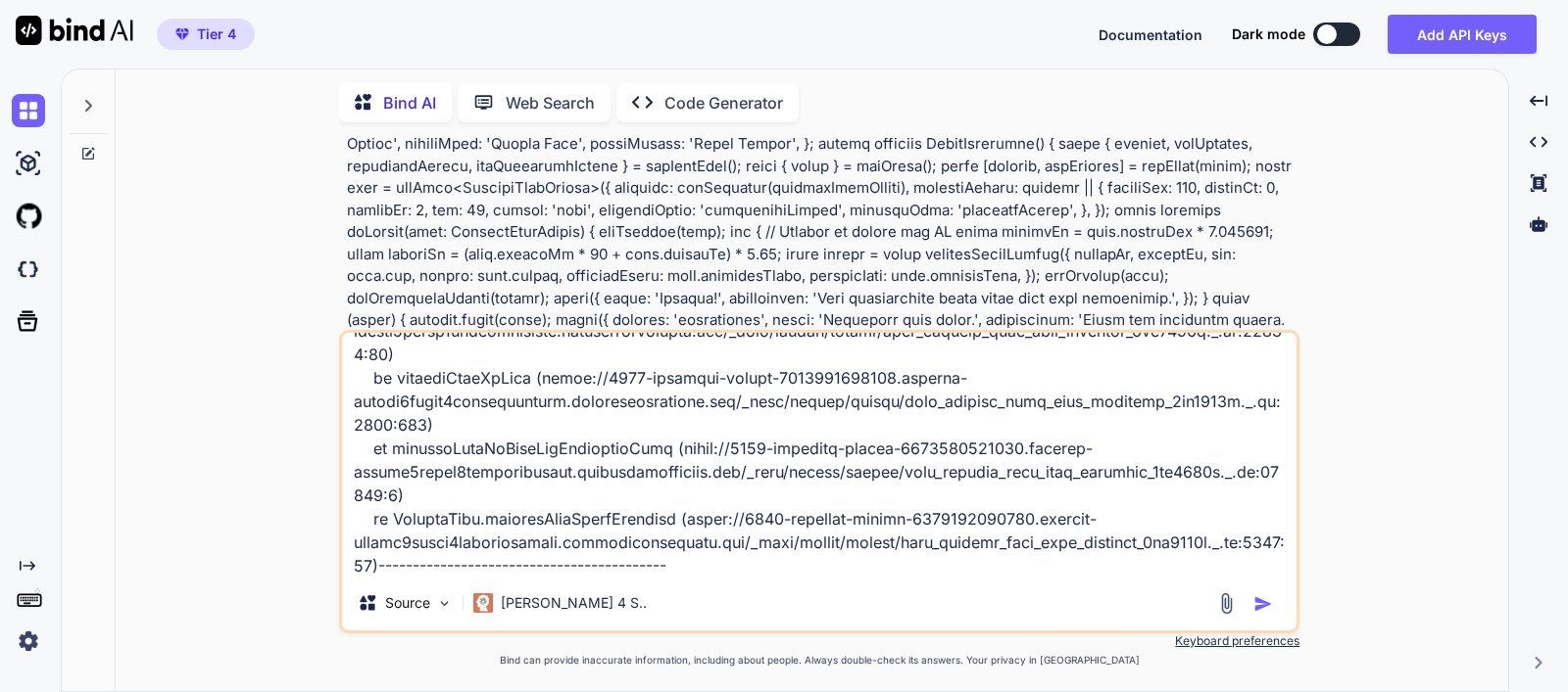
type textarea "x"
type textarea "Error: ./src/components/macro-suggester.tsx:124:6 Parsing ecmascript source cod…"
type textarea "x"
type textarea "Error: ./src/components/macro-suggester.tsx:124:6 Parsing ecmascript source cod…"
type textarea "x"
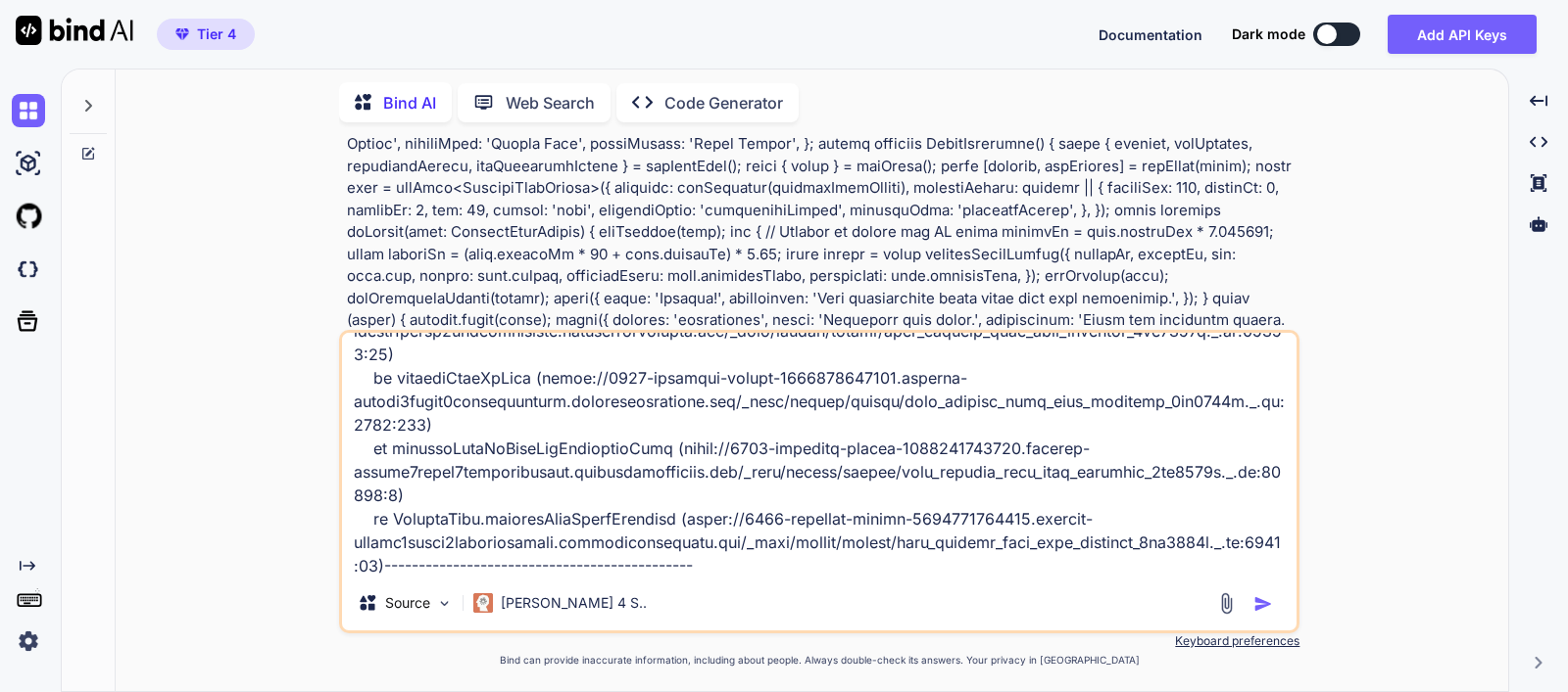
type textarea "Error: ./src/components/macro-suggester.tsx:124:6 Parsing ecmascript source cod…"
type textarea "x"
type textarea "Error: ./src/components/macro-suggester.tsx:124:6 Parsing ecmascript source cod…"
type textarea "x"
type textarea "Error: ./src/components/macro-suggester.tsx:124:6 Parsing ecmascript source cod…"
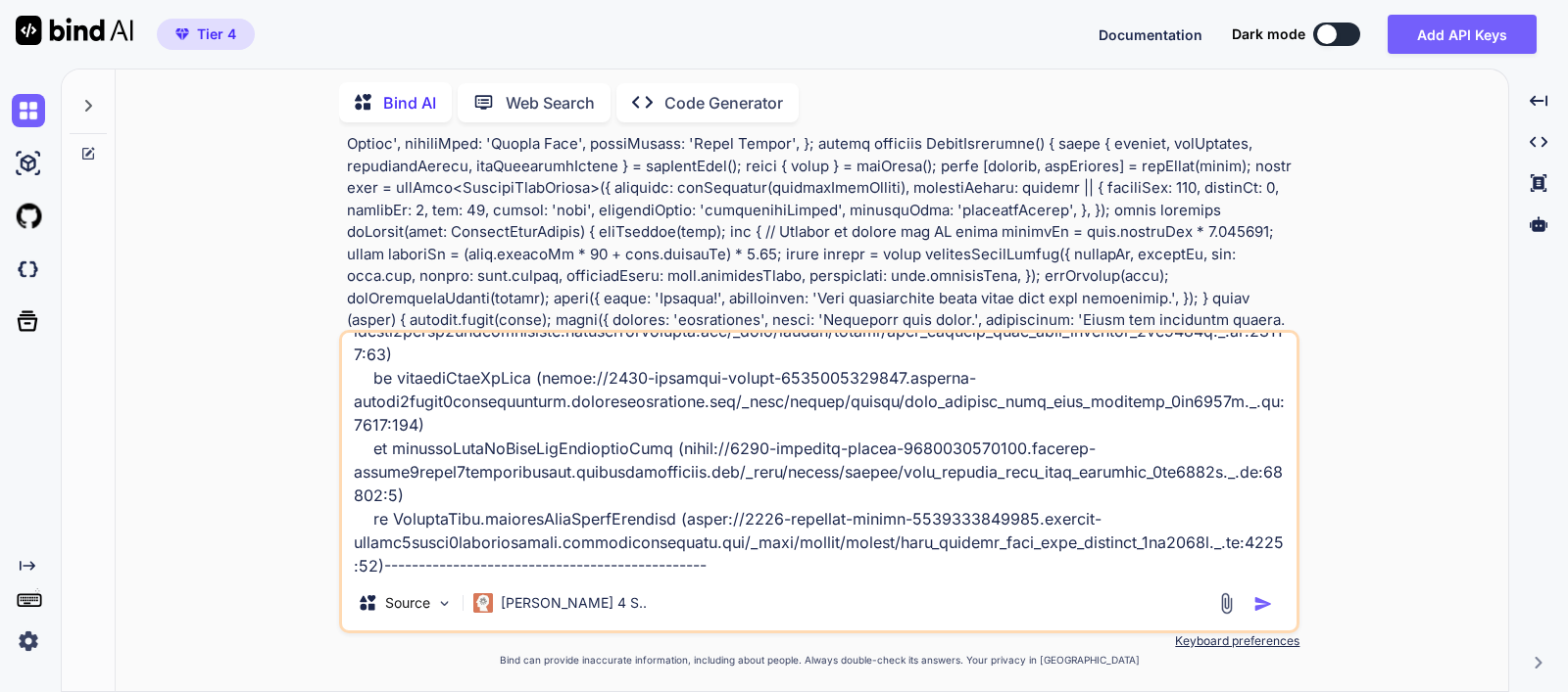
type textarea "x"
type textarea "Error: ./src/components/macro-suggester.tsx:124:6 Parsing ecmascript source cod…"
type textarea "x"
type textarea "Error: ./src/components/macro-suggester.tsx:124:6 Parsing ecmascript source cod…"
type textarea "x"
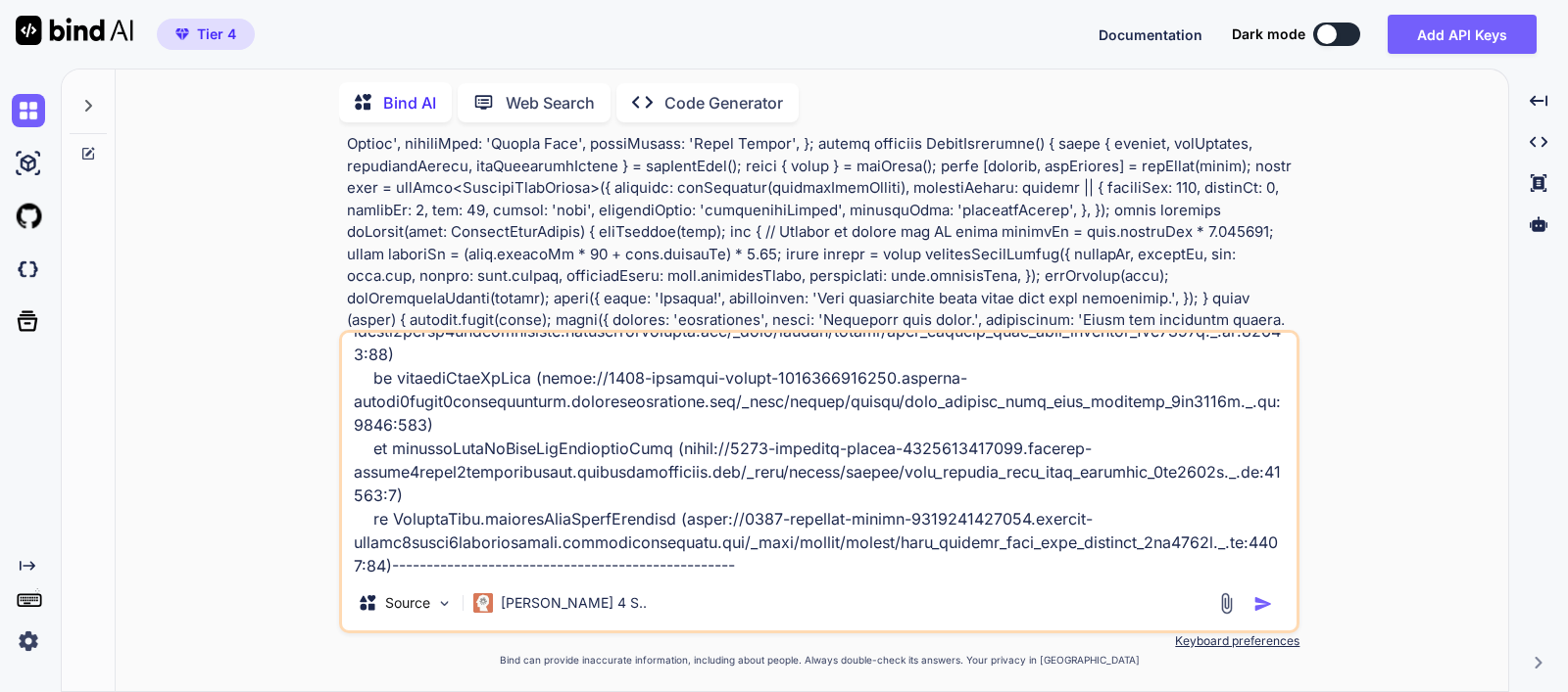
type textarea "Error: ./src/components/macro-suggester.tsx:124:6 Parsing ecmascript source cod…"
type textarea "x"
type textarea "Error: ./src/components/macro-suggester.tsx:124:6 Parsing ecmascript source cod…"
type textarea "x"
type textarea "Error: ./src/components/macro-suggester.tsx:124:6 Parsing ecmascript source cod…"
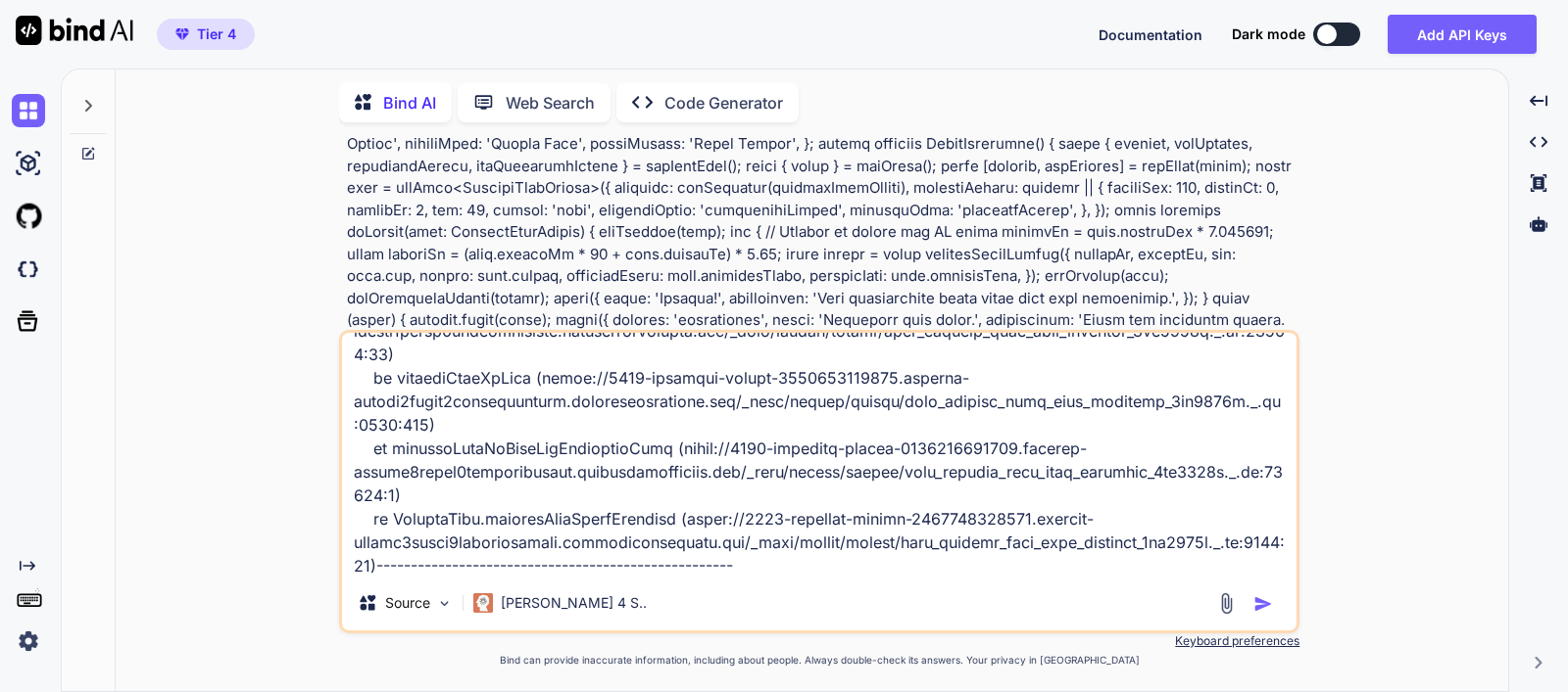
type textarea "x"
type textarea "Error: ./src/components/macro-suggester.tsx:124:6 Parsing ecmascript source cod…"
type textarea "x"
type textarea "Error: ./src/components/macro-suggester.tsx:124:6 Parsing ecmascript source cod…"
type textarea "x"
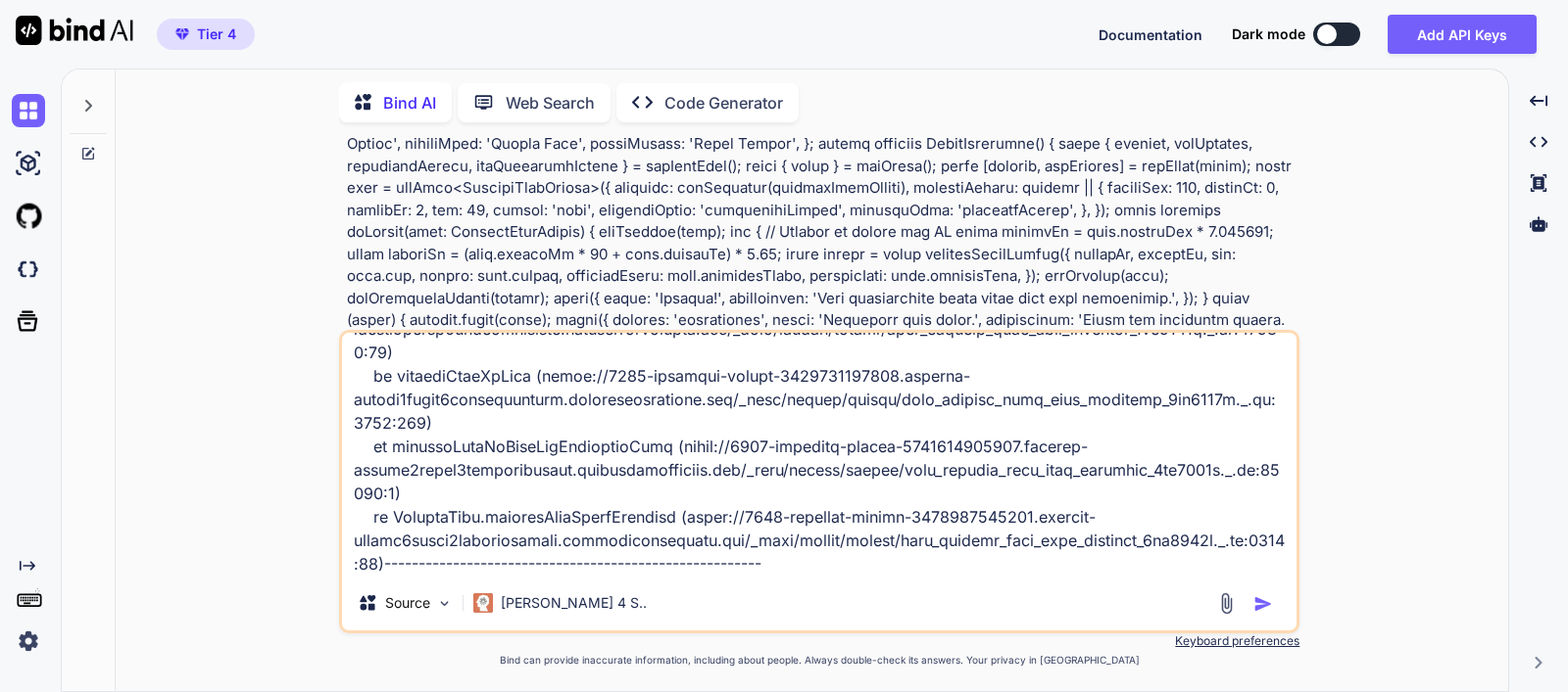
type textarea "Error: ./src/components/macro-suggester.tsx:124:6 Parsing ecmascript source cod…"
type textarea "x"
type textarea "Error: ./src/components/macro-suggester.tsx:124:6 Parsing ecmascript source cod…"
type textarea "x"
type textarea "Error: ./src/components/macro-suggester.tsx:124:6 Parsing ecmascript source cod…"
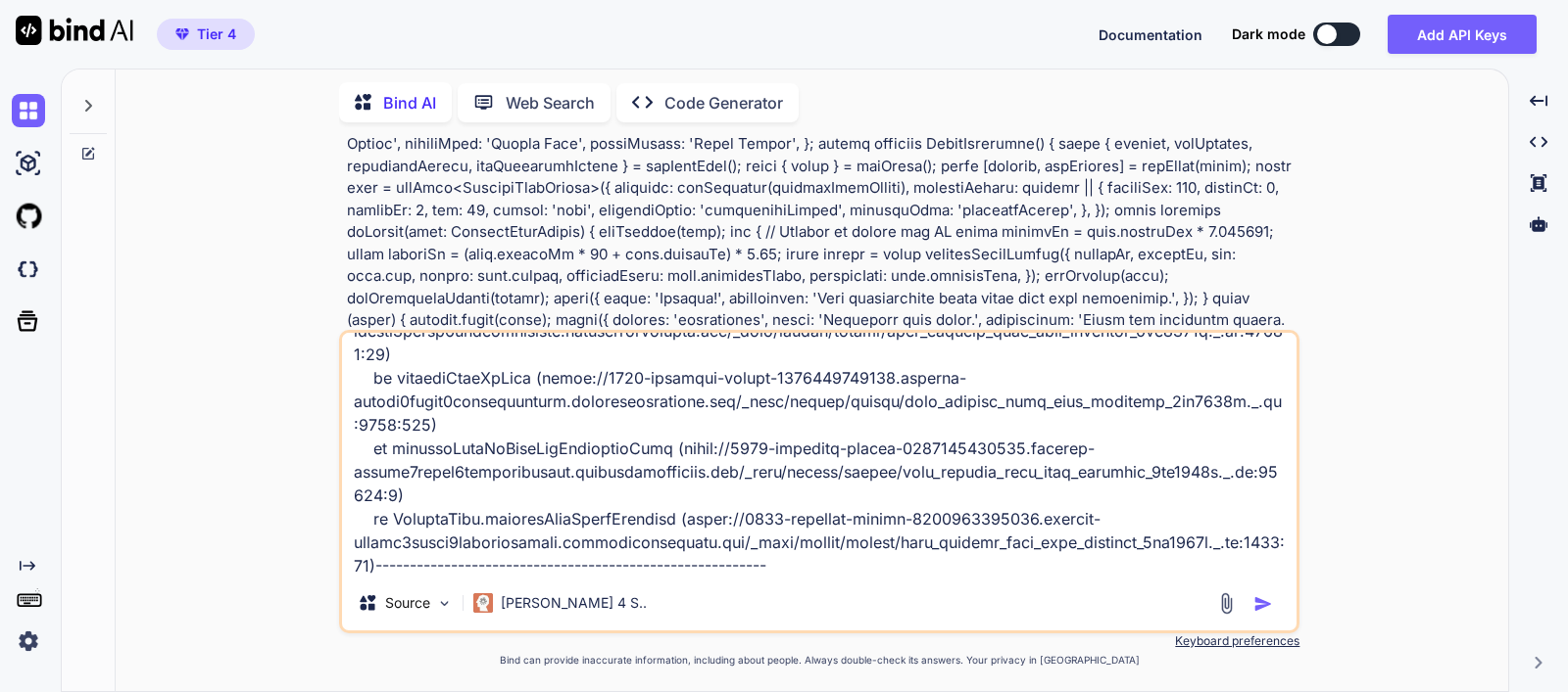
type textarea "x"
type textarea "Error: ./src/components/macro-suggester.tsx:124:6 Parsing ecmascript source cod…"
type textarea "x"
type textarea "Error: ./src/components/macro-suggester.tsx:124:6 Parsing ecmascript source cod…"
type textarea "x"
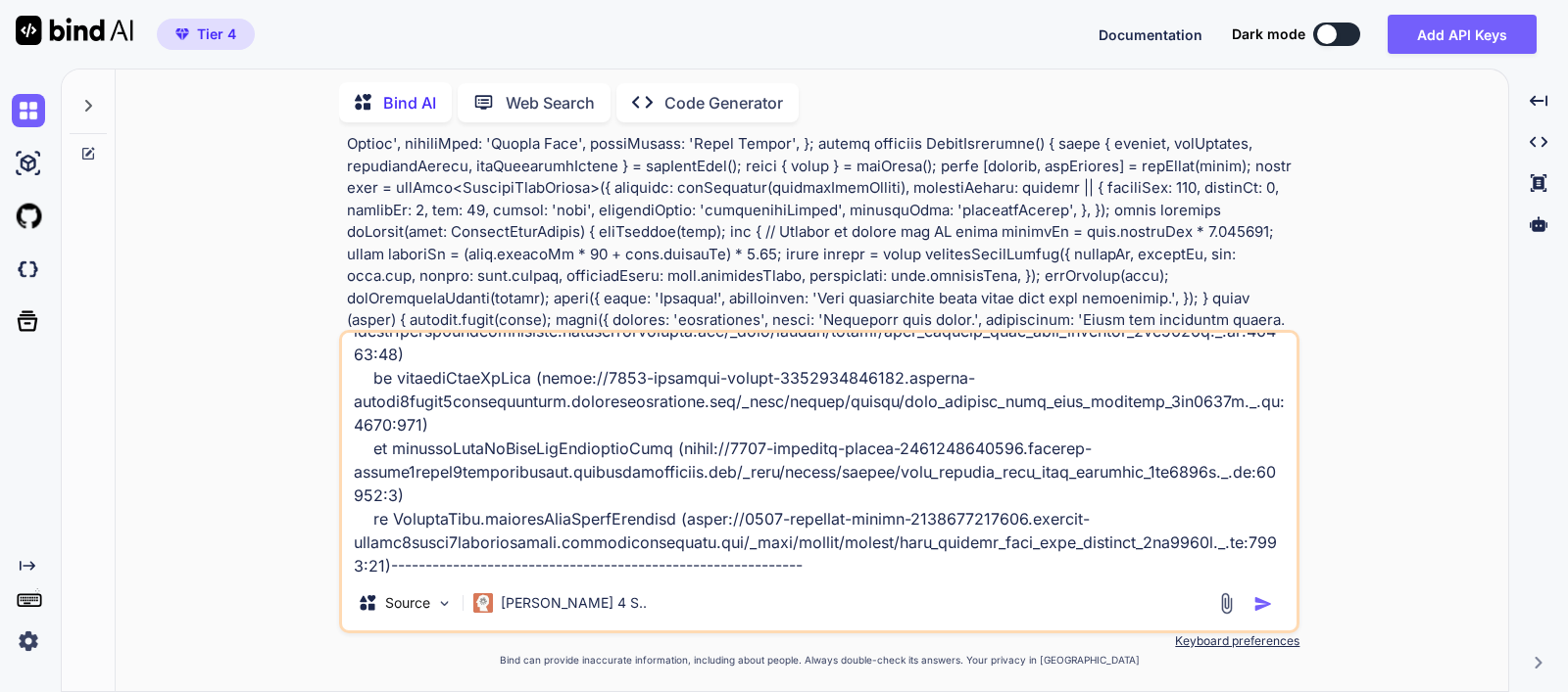
type textarea "Error: ./src/components/macro-suggester.tsx:124:6 Parsing ecmascript source cod…"
type textarea "x"
type textarea "Error: ./src/components/macro-suggester.tsx:124:6 Parsing ecmascript source cod…"
type textarea "x"
type textarea "Error: ./src/components/macro-suggester.tsx:124:6 Parsing ecmascript source cod…"
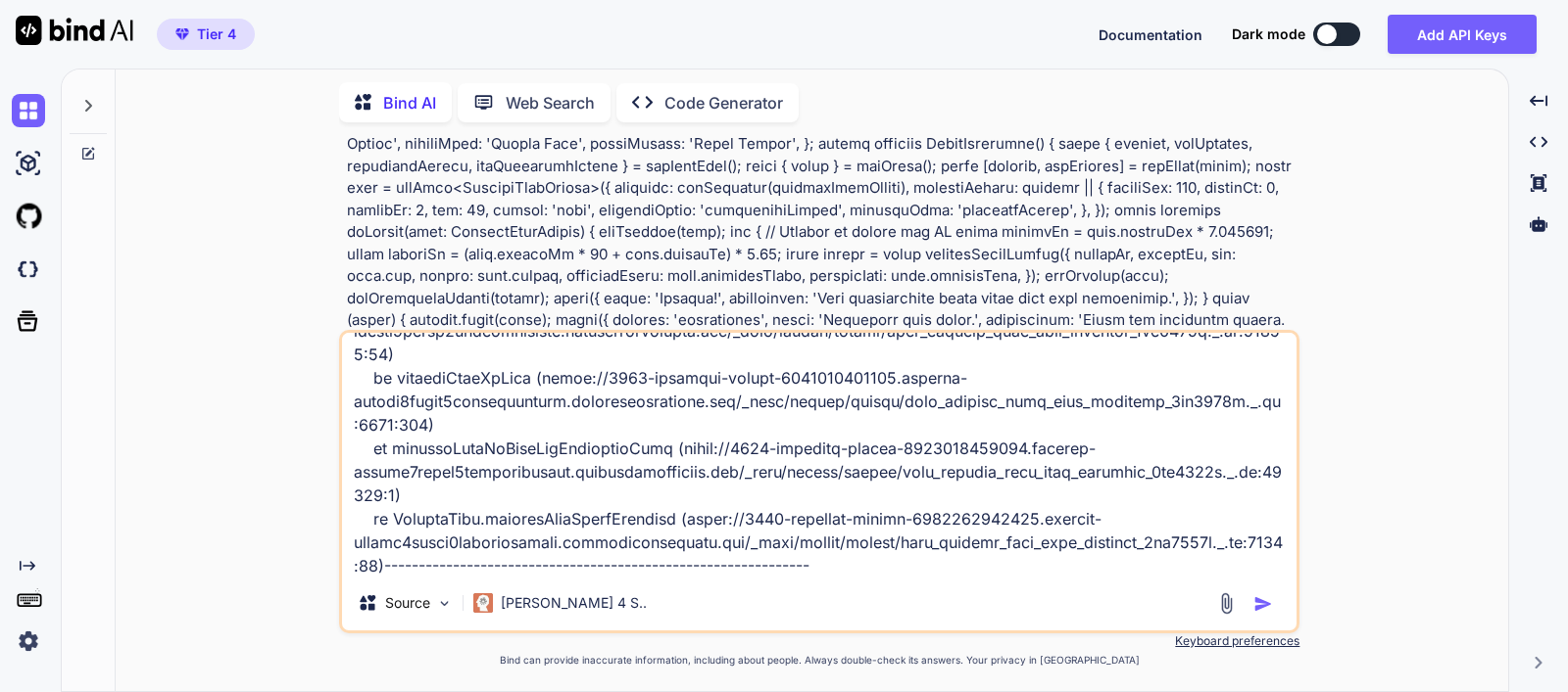
type textarea "x"
type textarea "Error: ./src/components/macro-suggester.tsx:124:6 Parsing ecmascript source cod…"
type textarea "x"
type textarea "Error: ./src/components/macro-suggester.tsx:124:6 Parsing ecmascript source cod…"
type textarea "x"
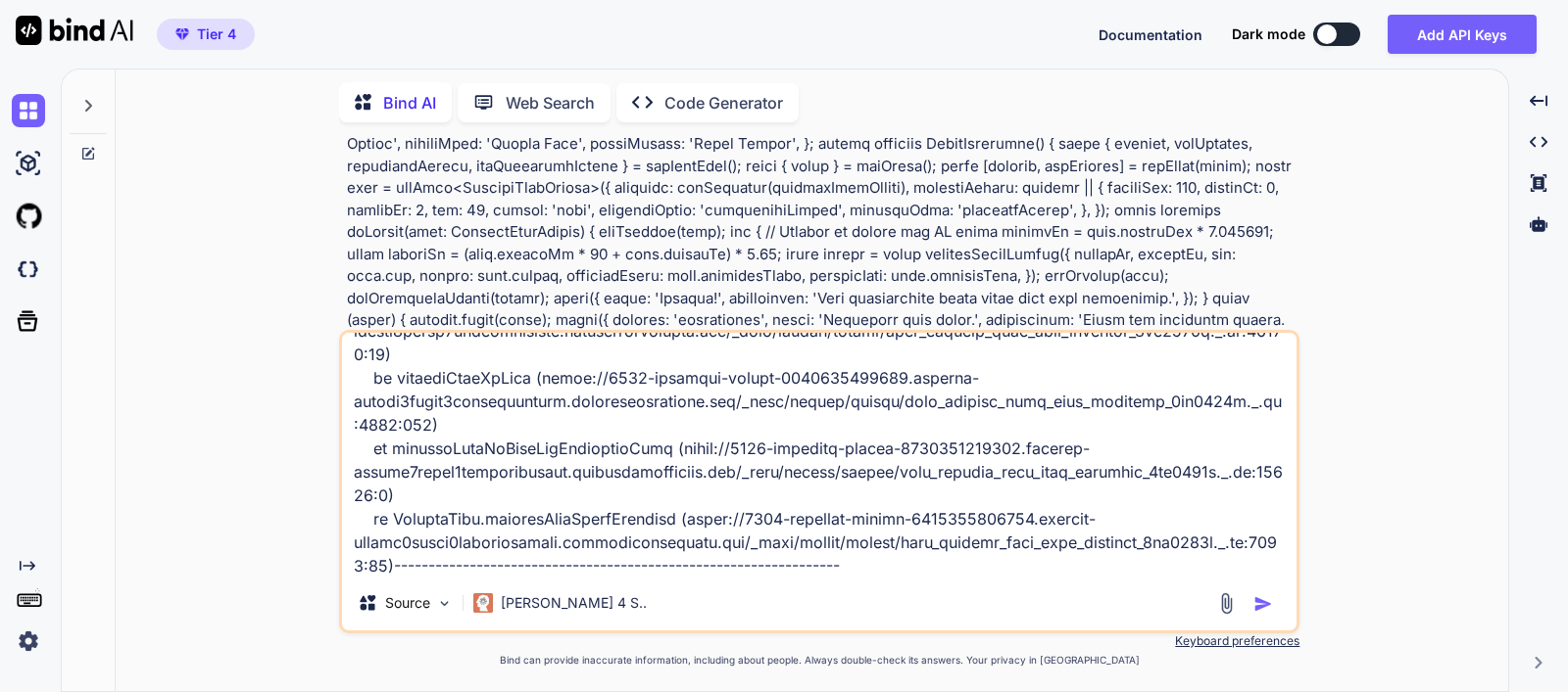
type textarea "Error: ./src/components/macro-suggester.tsx:124:6 Parsing ecmascript source cod…"
type textarea "x"
type textarea "Error: ./src/components/macro-suggester.tsx:124:6 Parsing ecmascript source cod…"
type textarea "x"
type textarea "Error: ./src/components/macro-suggester.tsx:124:6 Parsing ecmascript source cod…"
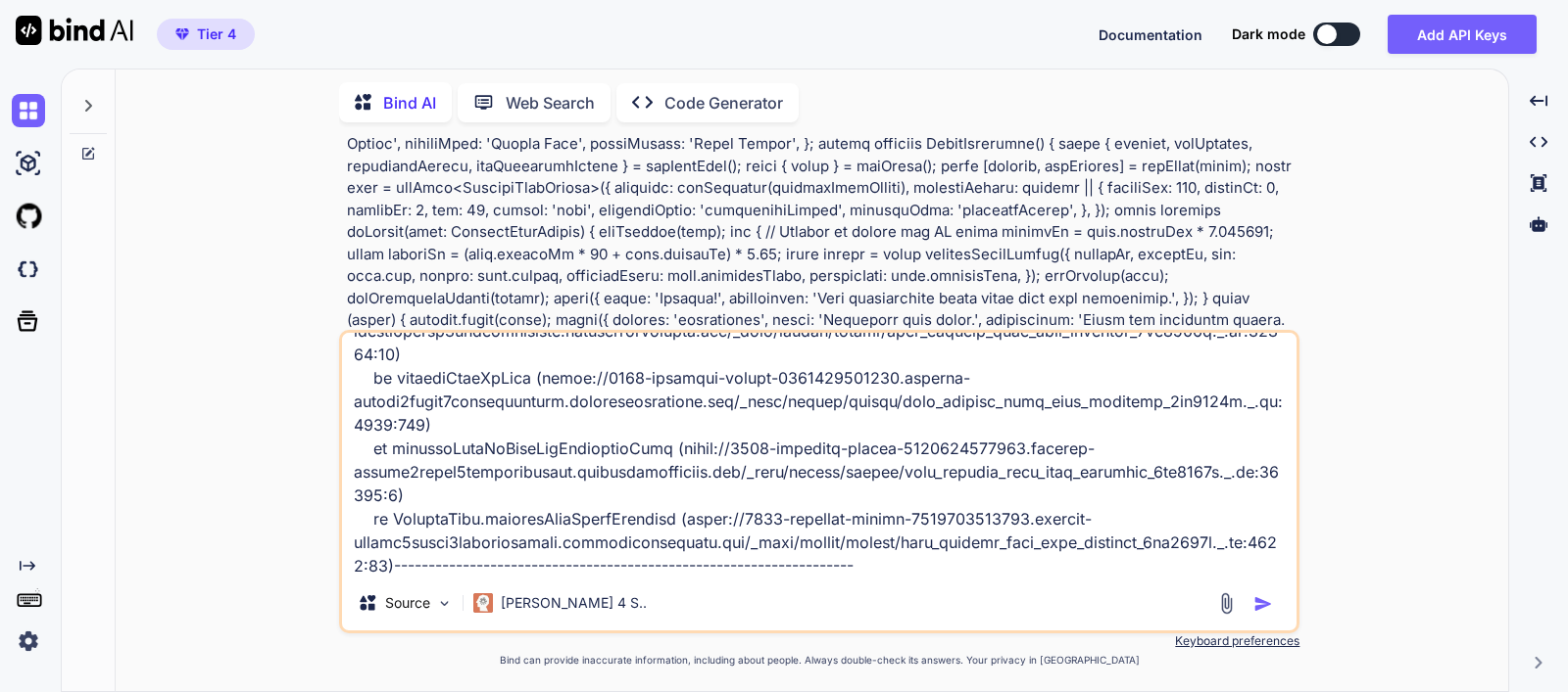
type textarea "x"
type textarea "Error: ./src/components/macro-suggester.tsx:124:6 Parsing ecmascript source cod…"
type textarea "x"
type textarea "Error: ./src/components/macro-suggester.tsx:124:6 Parsing ecmascript source cod…"
type textarea "x"
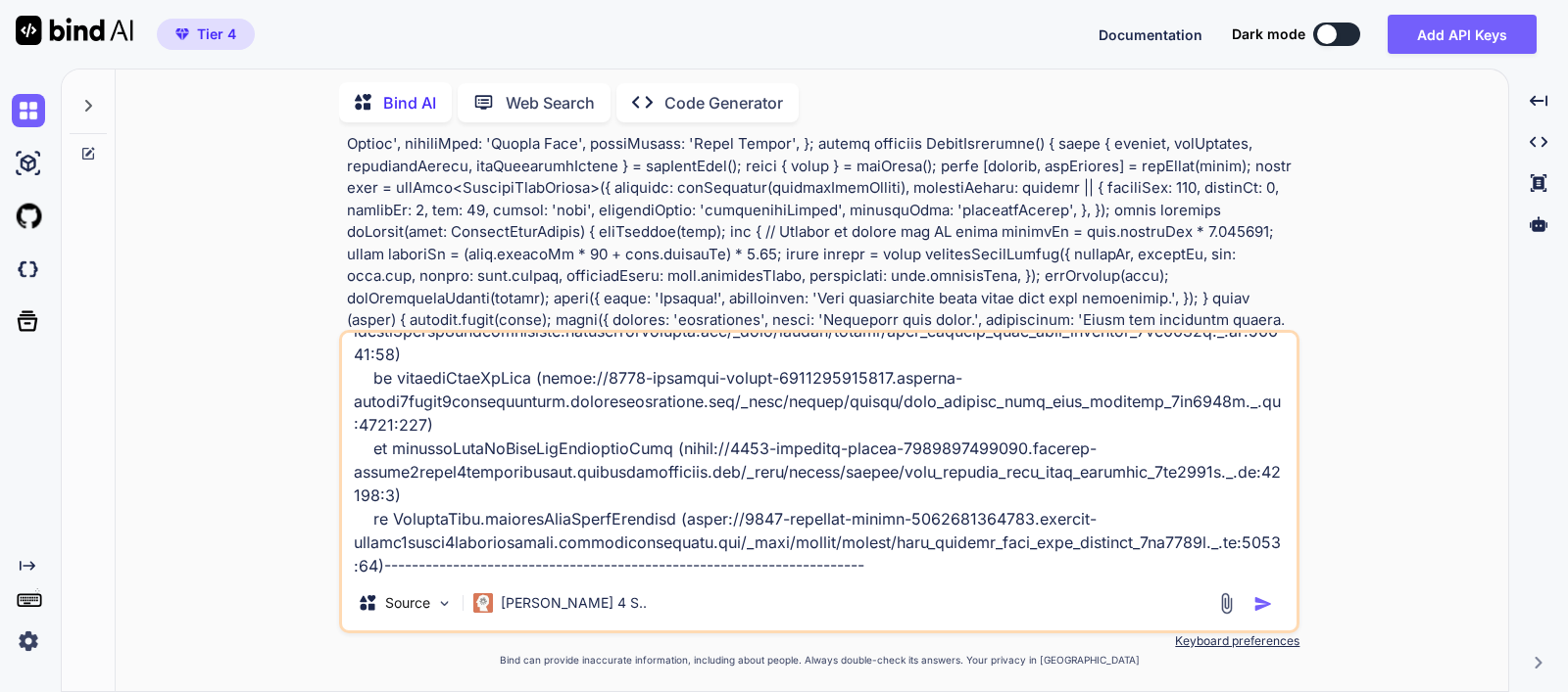
type textarea "Error: ./src/components/macro-suggester.tsx:124:6 Parsing ecmascript source cod…"
type textarea "x"
type textarea "Error: ./src/components/macro-suggester.tsx:124:6 Parsing ecmascript source cod…"
type textarea "x"
type textarea "Error: ./src/components/macro-suggester.tsx:124:6 Parsing ecmascript source cod…"
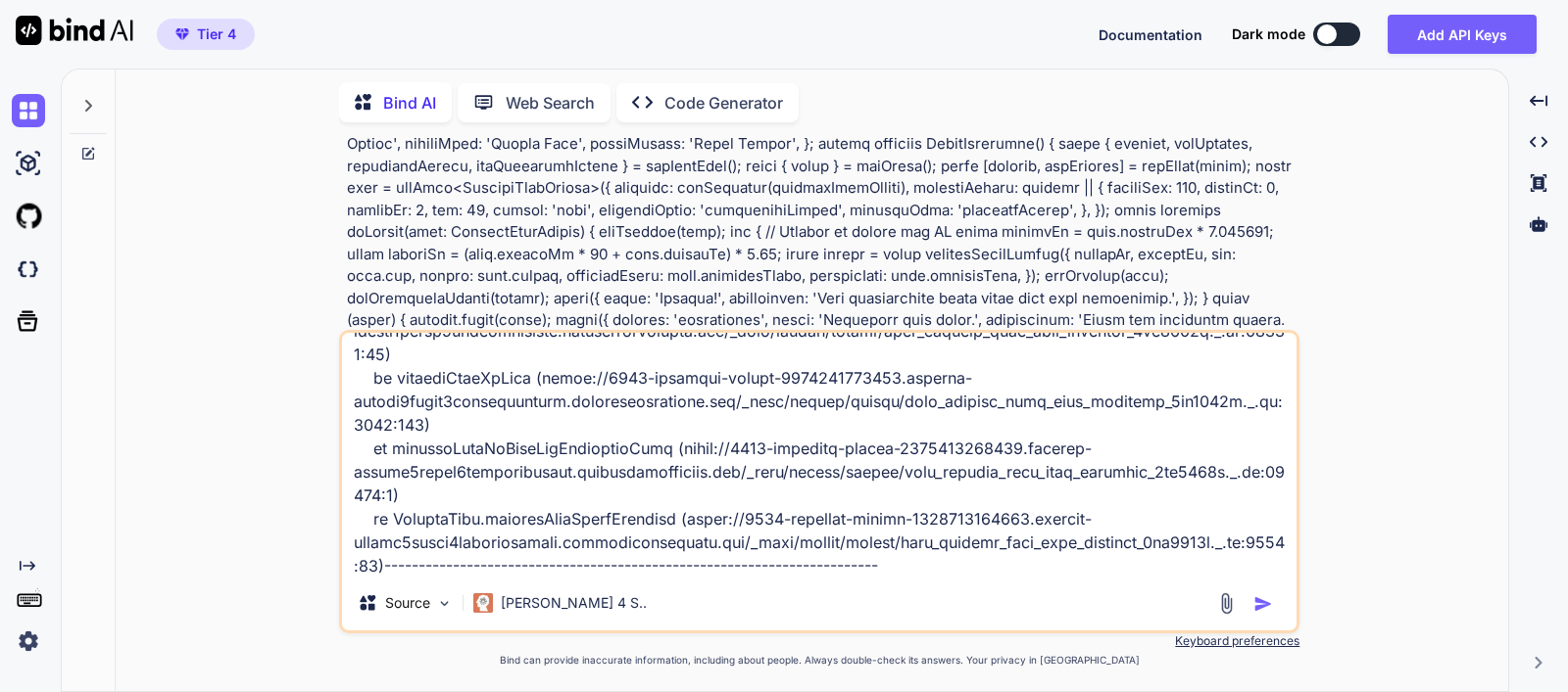
type textarea "x"
type textarea "Error: ./src/components/macro-suggester.tsx:124:6 Parsing ecmascript source cod…"
type textarea "x"
type textarea "Error: ./src/components/macro-suggester.tsx:124:6 Parsing ecmascript source cod…"
type textarea "x"
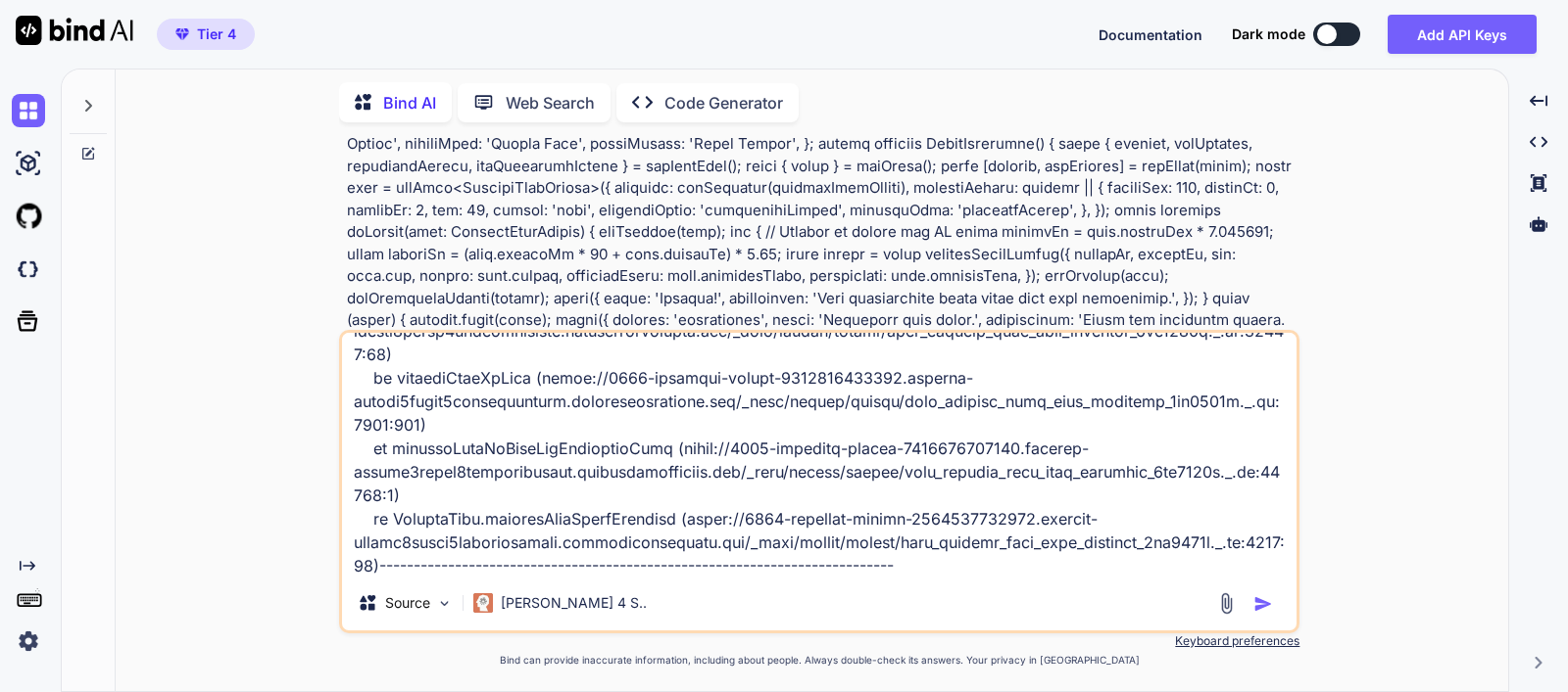
type textarea "Error: ./src/components/macro-suggester.tsx:124:6 Parsing ecmascript source cod…"
type textarea "x"
type textarea "Error: ./src/components/macro-suggester.tsx:124:6 Parsing ecmascript source cod…"
type textarea "x"
type textarea "Error: ./src/components/macro-suggester.tsx:124:6 Parsing ecmascript source cod…"
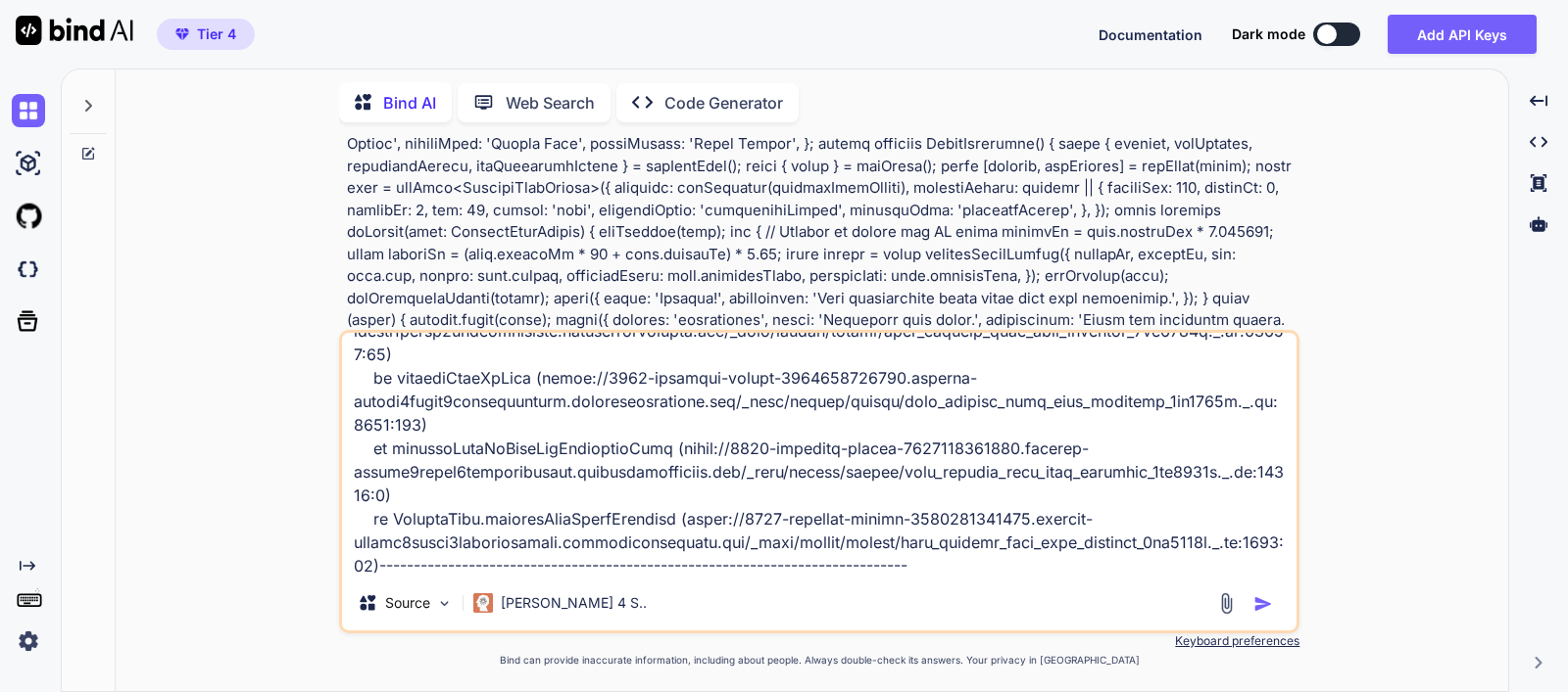
type textarea "x"
type textarea "Error: ./src/components/macro-suggester.tsx:124:6 Parsing ecmascript source cod…"
type textarea "x"
type textarea "Error: ./src/components/macro-suggester.tsx:124:6 Parsing ecmascript source cod…"
type textarea "x"
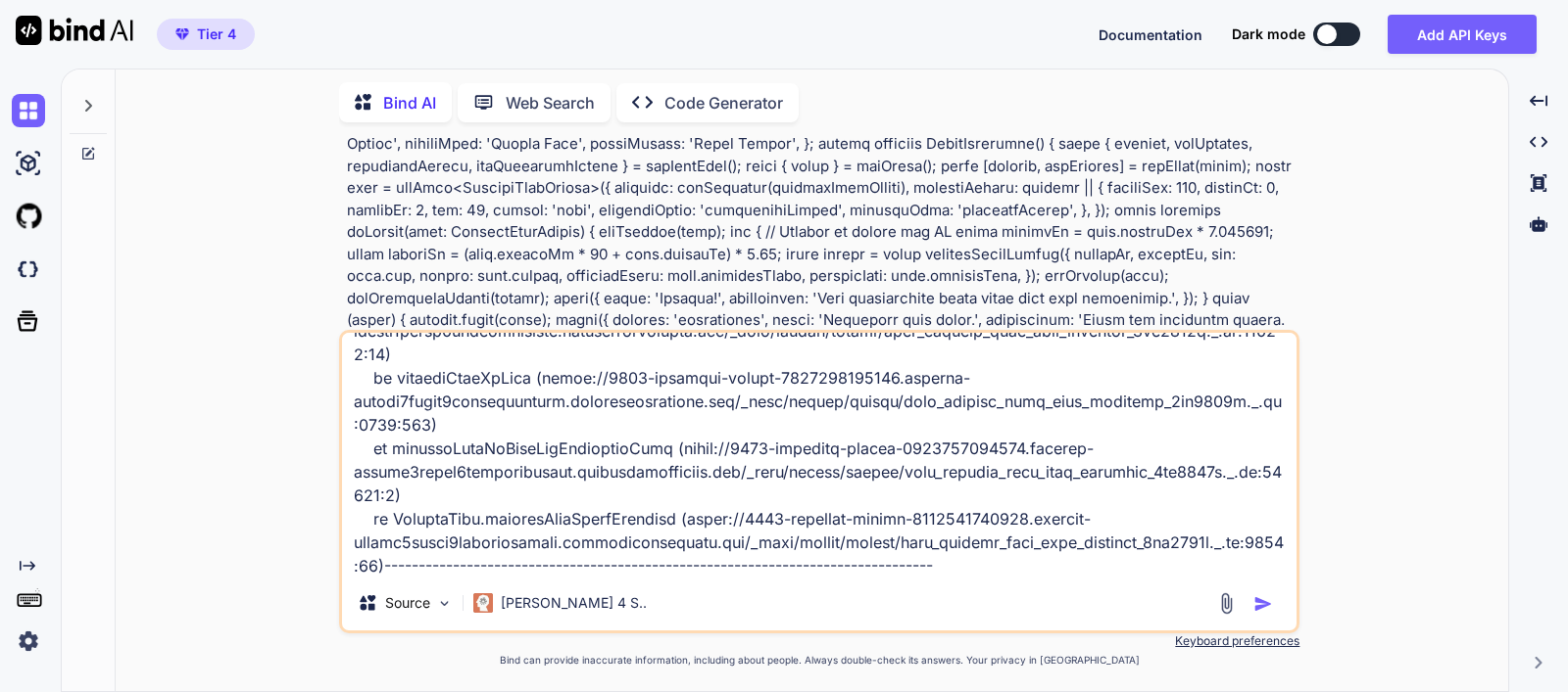
type textarea "Error: ./src/components/macro-suggester.tsx:124:6 Parsing ecmascript source cod…"
type textarea "x"
type textarea "Error: ./src/components/macro-suggester.tsx:124:6 Parsing ecmascript source cod…"
type textarea "x"
type textarea "Error: ./src/components/macro-suggester.tsx:124:6 Parsing ecmascript source cod…"
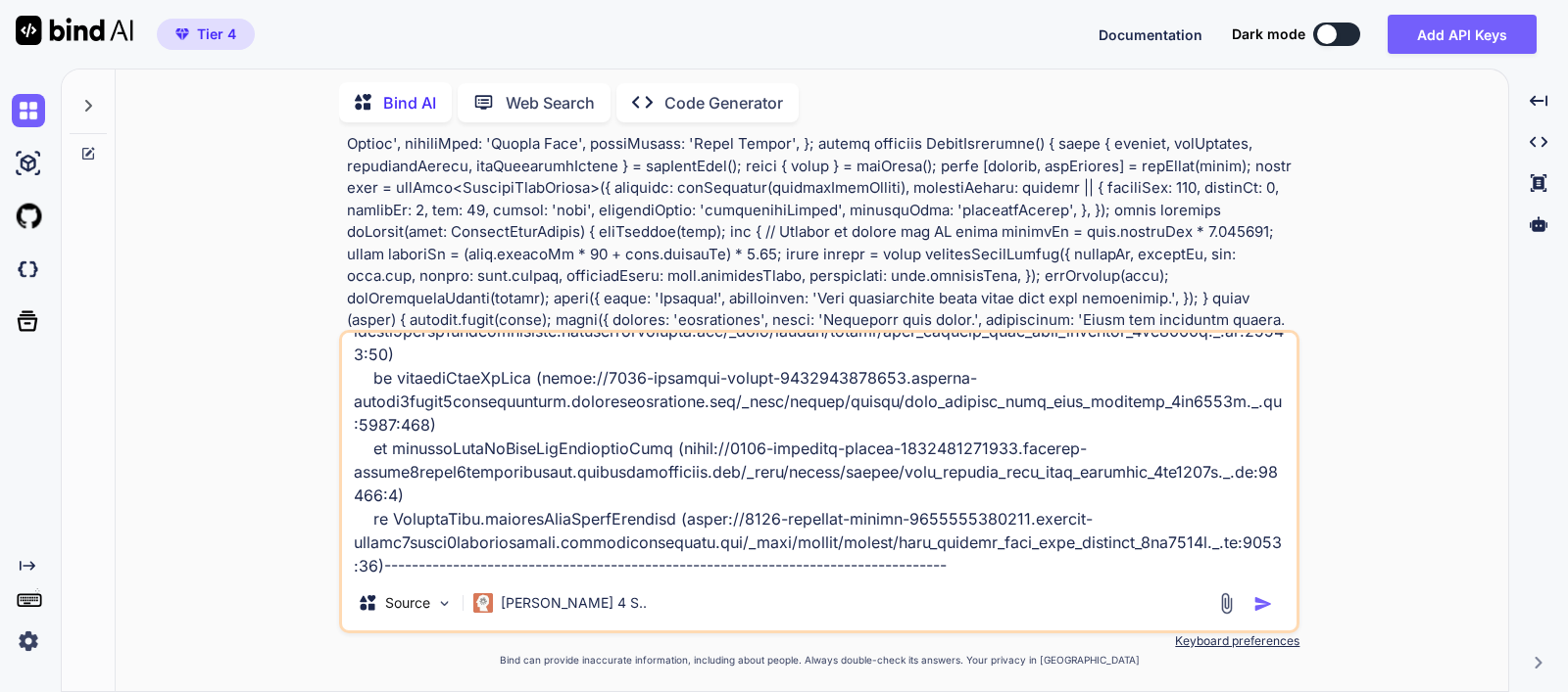
type textarea "x"
type textarea "Error: ./src/components/macro-suggester.tsx:124:6 Parsing ecmascript source cod…"
type textarea "x"
type textarea "Error: ./src/components/macro-suggester.tsx:124:6 Parsing ecmascript source cod…"
type textarea "x"
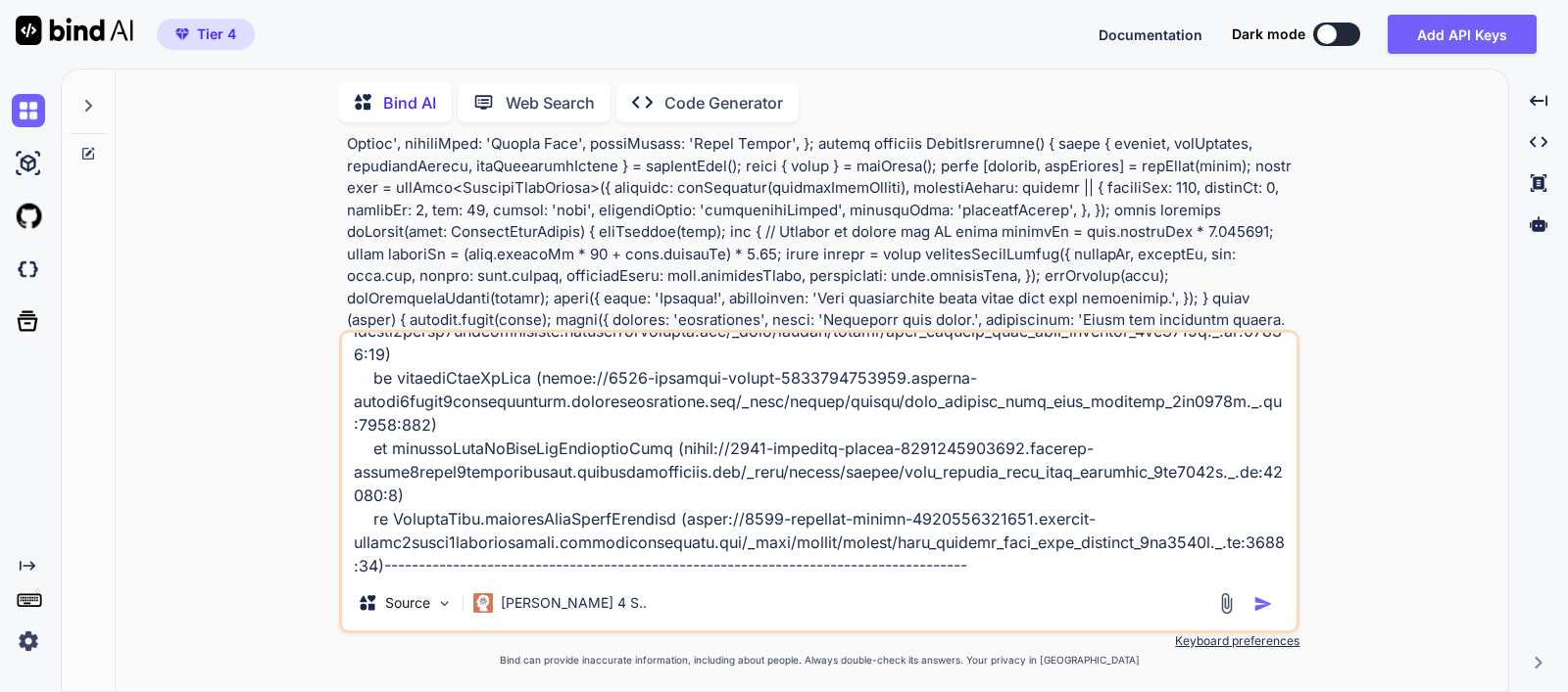
type textarea "Error: ./src/components/macro-suggester.tsx:124:6 Parsing ecmascript source cod…"
type textarea "x"
type textarea "Error: ./src/components/macro-suggester.tsx:124:6 Parsing ecmascript source cod…"
type textarea "x"
type textarea "Error: ./src/components/macro-suggester.tsx:124:6 Parsing ecmascript source cod…"
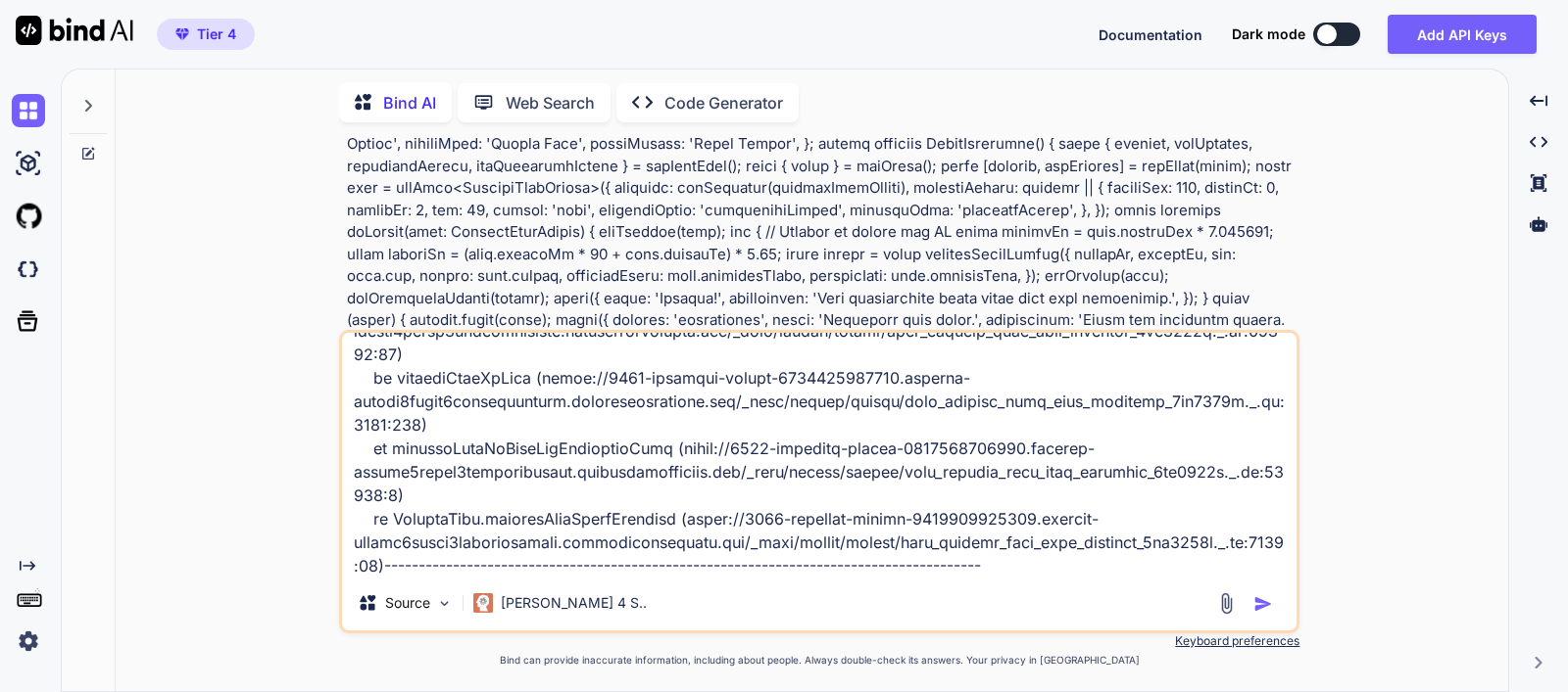
type textarea "x"
type textarea "Error: ./src/components/macro-suggester.tsx:124:6 Parsing ecmascript source cod…"
type textarea "x"
type textarea "Error: ./src/components/macro-suggester.tsx:124:6 Parsing ecmascript source cod…"
type textarea "x"
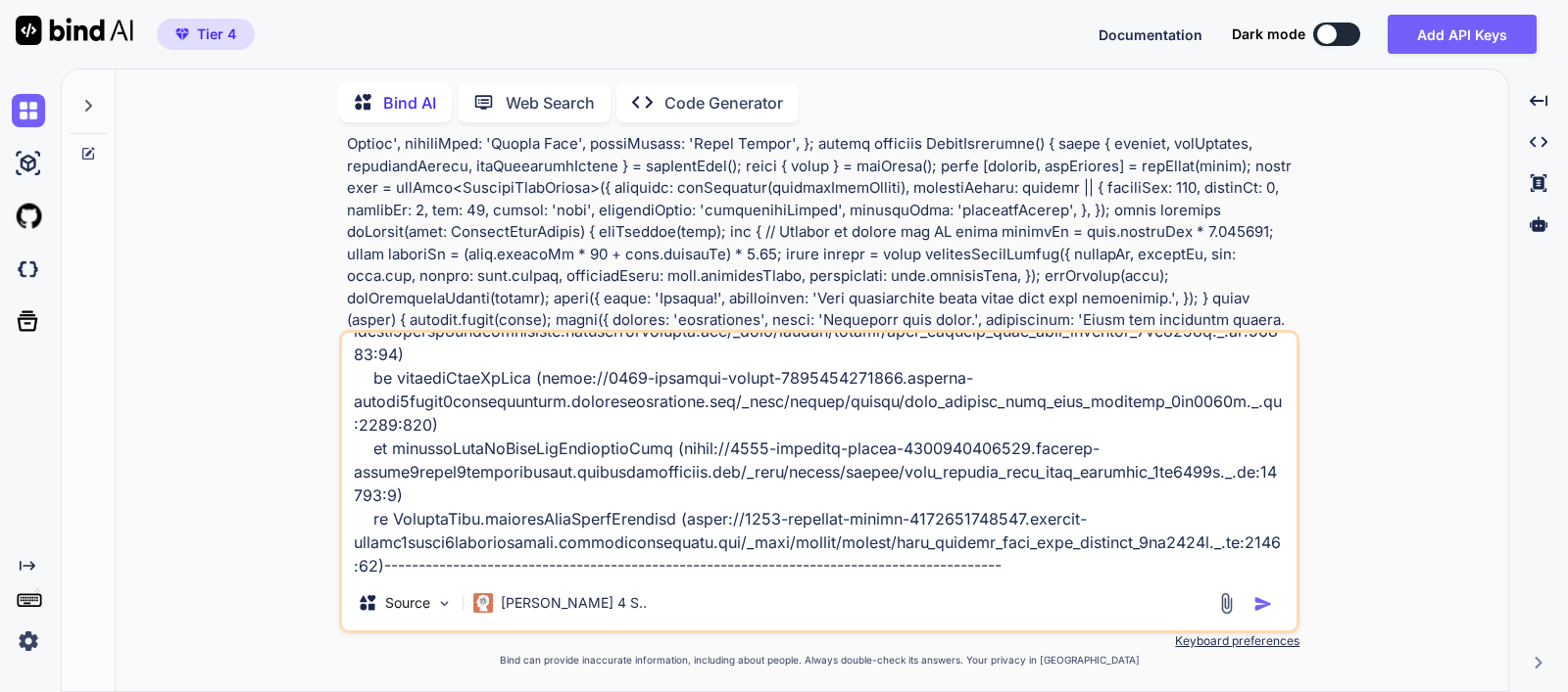
type textarea "Error: ./src/components/macro-suggester.tsx:124:6 Parsing ecmascript source cod…"
type textarea "x"
type textarea "Error: ./src/components/macro-suggester.tsx:124:6 Parsing ecmascript source cod…"
type textarea "x"
type textarea "Error: ./src/components/macro-suggester.tsx:124:6 Parsing ecmascript source cod…"
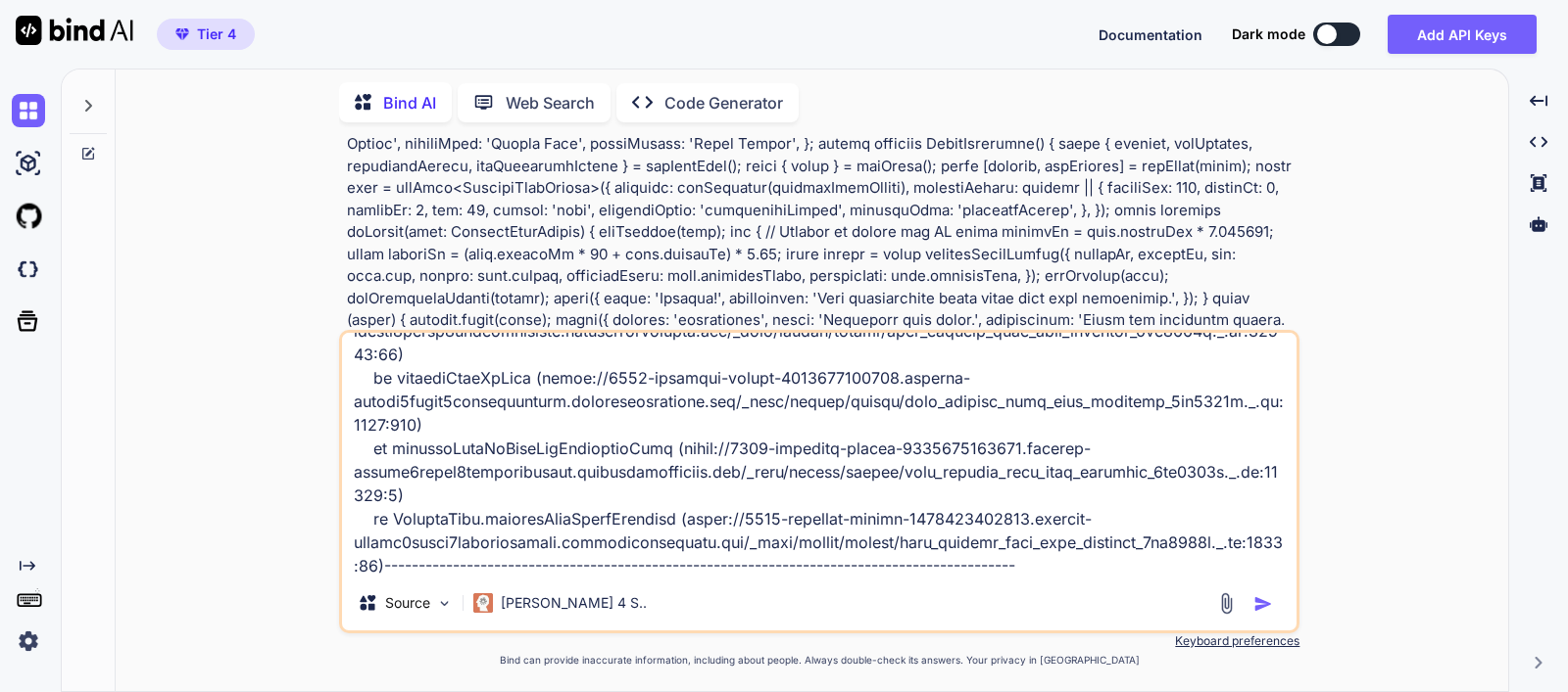
type textarea "x"
type textarea "Error: ./src/components/macro-suggester.tsx:124:6 Parsing ecmascript source cod…"
type textarea "x"
type textarea "Error: ./src/components/macro-suggester.tsx:124:6 Parsing ecmascript source cod…"
type textarea "x"
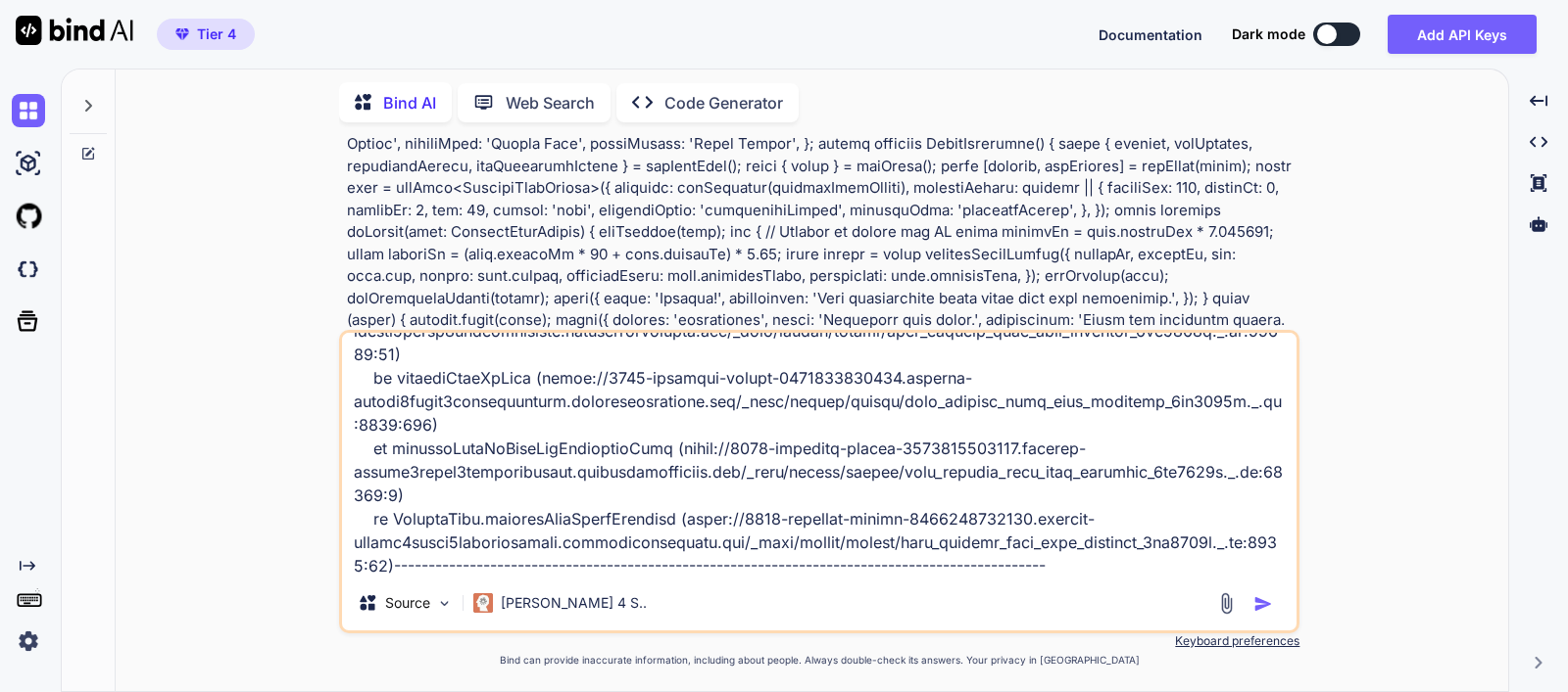
type textarea "Error: ./src/components/macro-suggester.tsx:124:6 Parsing ecmascript source cod…"
type textarea "x"
type textarea "Error: ./src/components/macro-suggester.tsx:124:6 Parsing ecmascript source cod…"
type textarea "x"
type textarea "Error: ./src/components/macro-suggester.tsx:124:6 Parsing ecmascript source cod…"
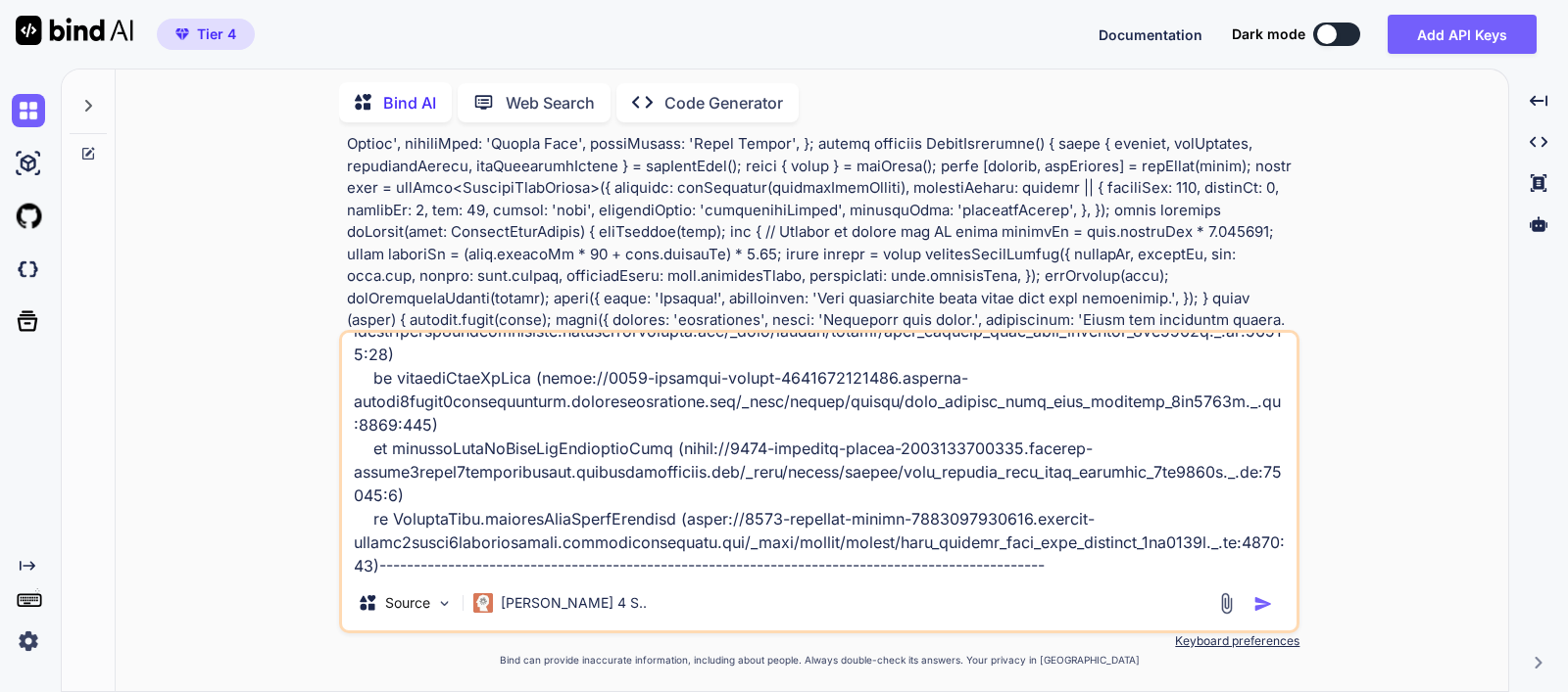
type textarea "x"
type textarea "Error: ./src/components/macro-suggester.tsx:124:6 Parsing ecmascript source cod…"
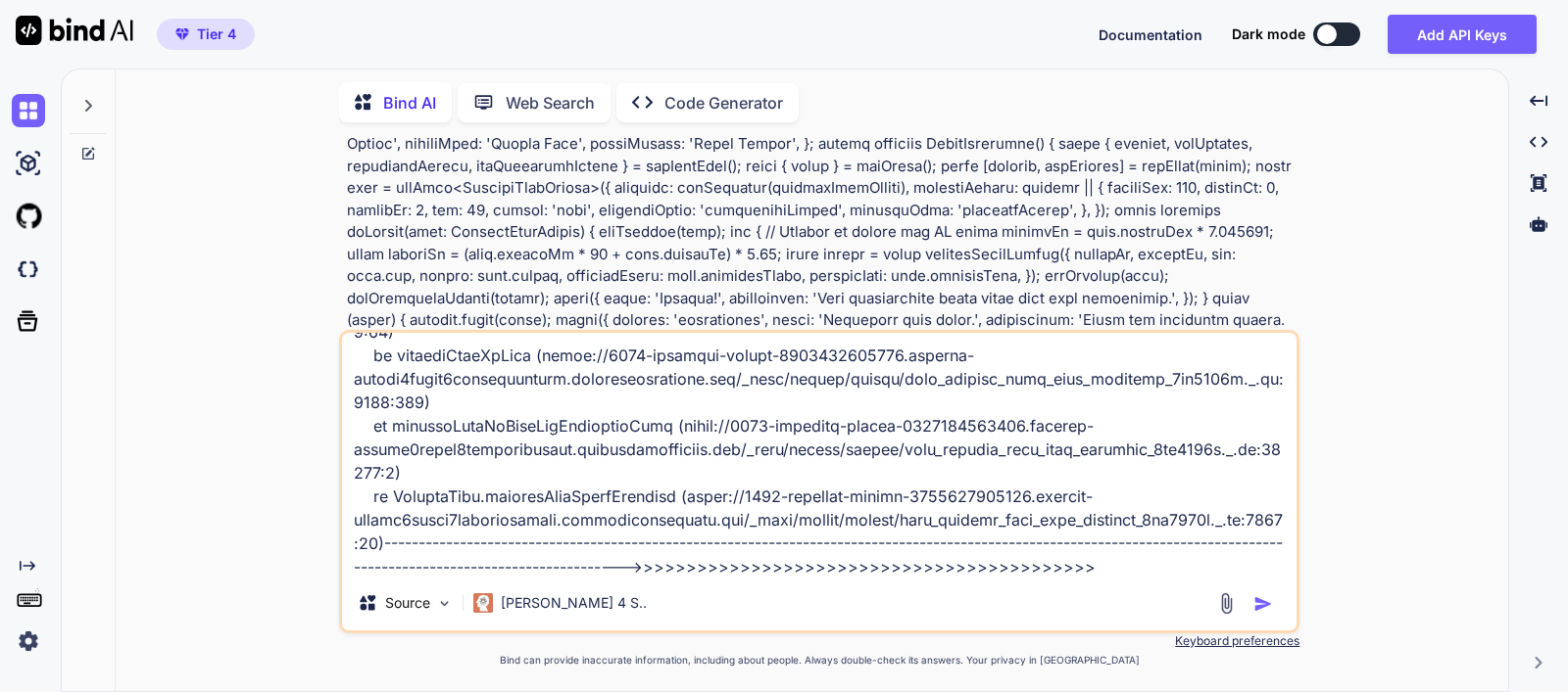
click at [1210, 566] on textarea at bounding box center [819, 455] width 954 height 243
paste textarea "'use client'; import { zodResolver } from '@hookform/resolvers/zod'; import { u…"
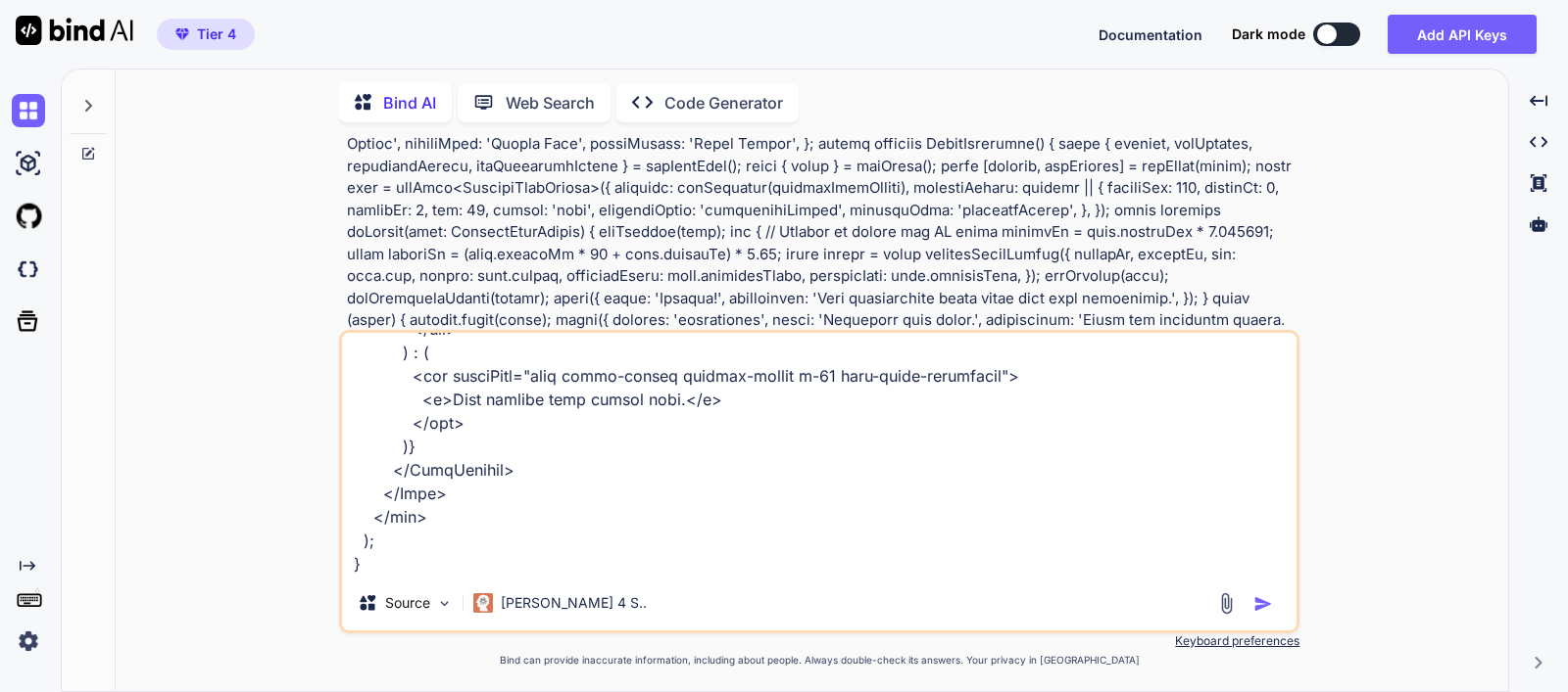
click at [1273, 609] on img "button" at bounding box center [1263, 605] width 20 height 20
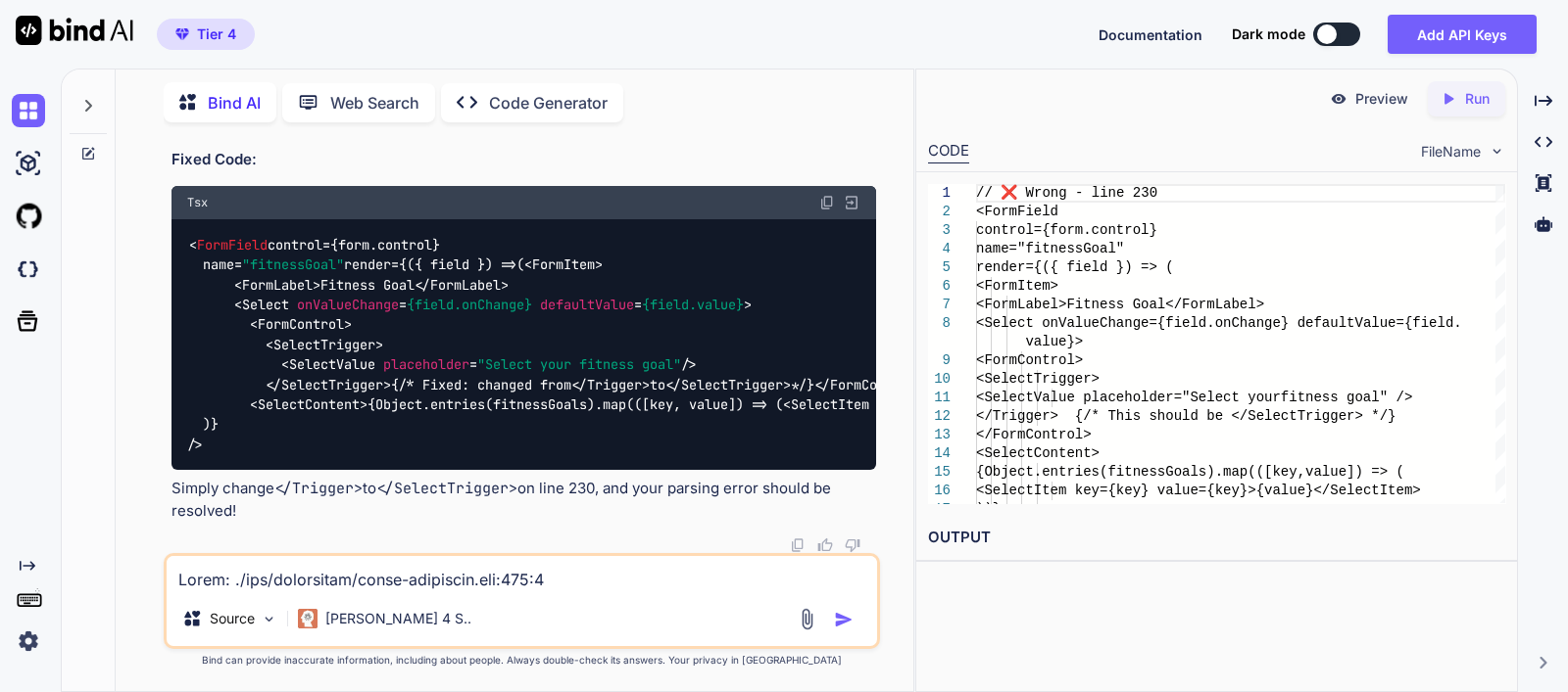
scroll to position [9912, 0]
drag, startPoint x: 256, startPoint y: 515, endPoint x: 165, endPoint y: 434, distance: 121.8
click at [165, 434] on div "You Bind AI This error indicates a JSX parsing issue in your React component. T…" at bounding box center [522, 415] width 716 height 554
copy div "I found the issue! There's still a typo in your JSX code on line 230. You have …"
click at [373, 481] on div "I found the issue! There's still a typo in your JSX code on line 230. You have …" at bounding box center [524, 118] width 704 height 807
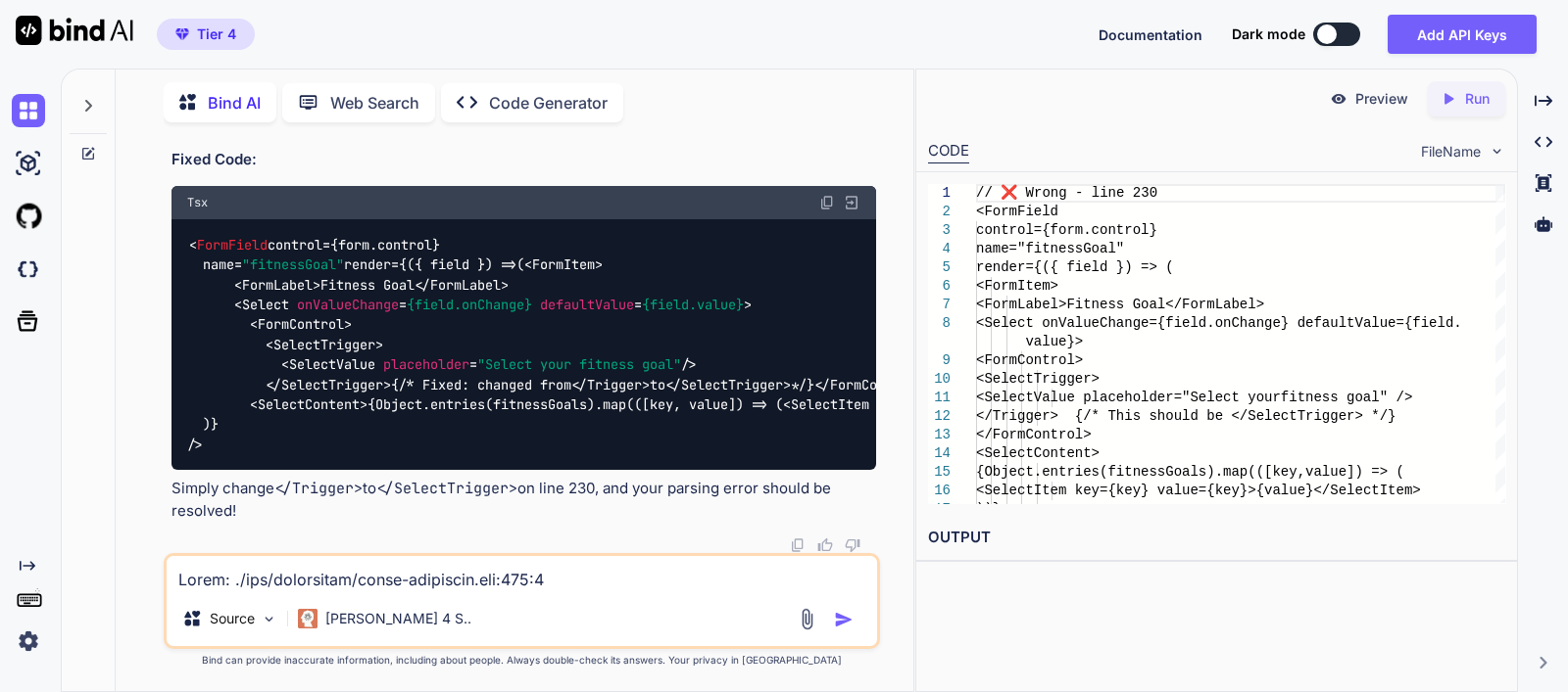
scroll to position [11066, 0]
click at [403, 615] on p "[PERSON_NAME] 4 S.." at bounding box center [398, 619] width 146 height 20
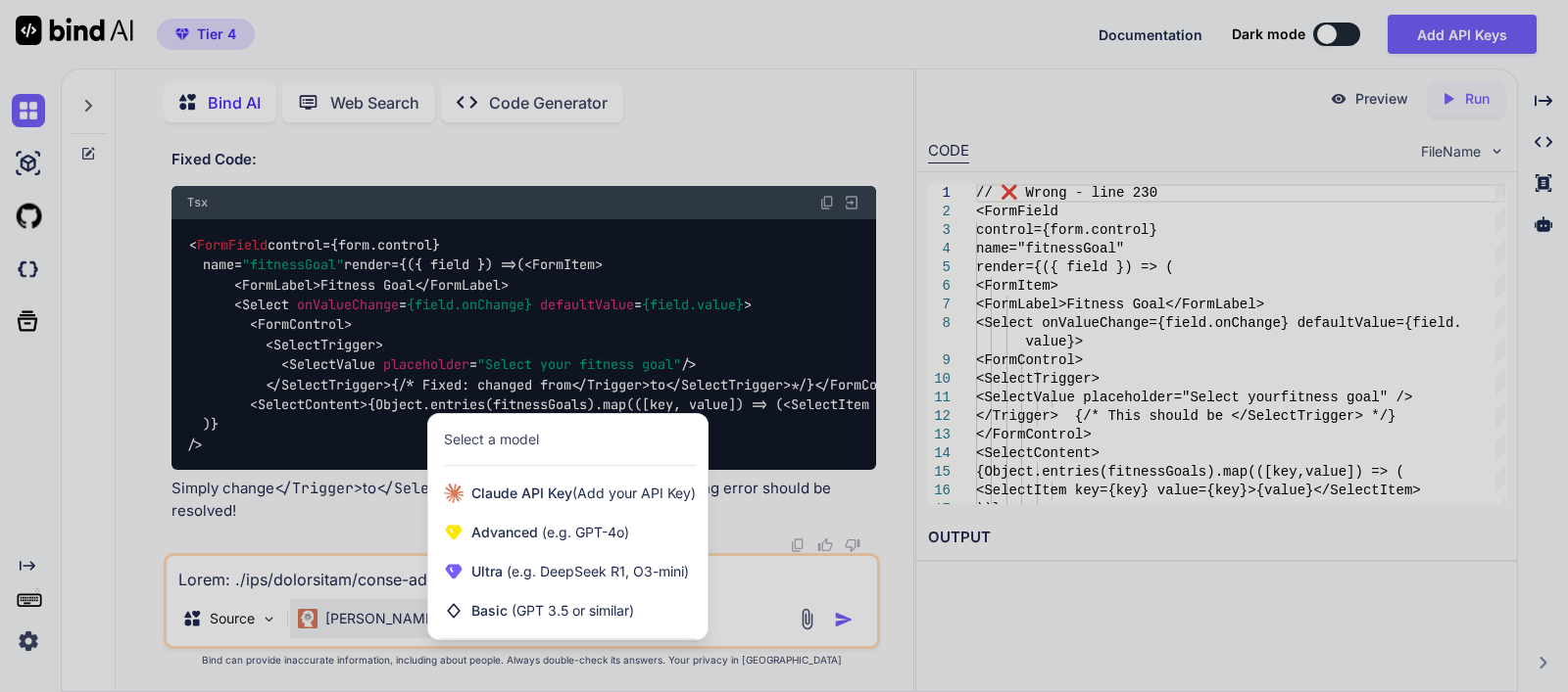
click at [750, 610] on div at bounding box center [784, 346] width 1568 height 692
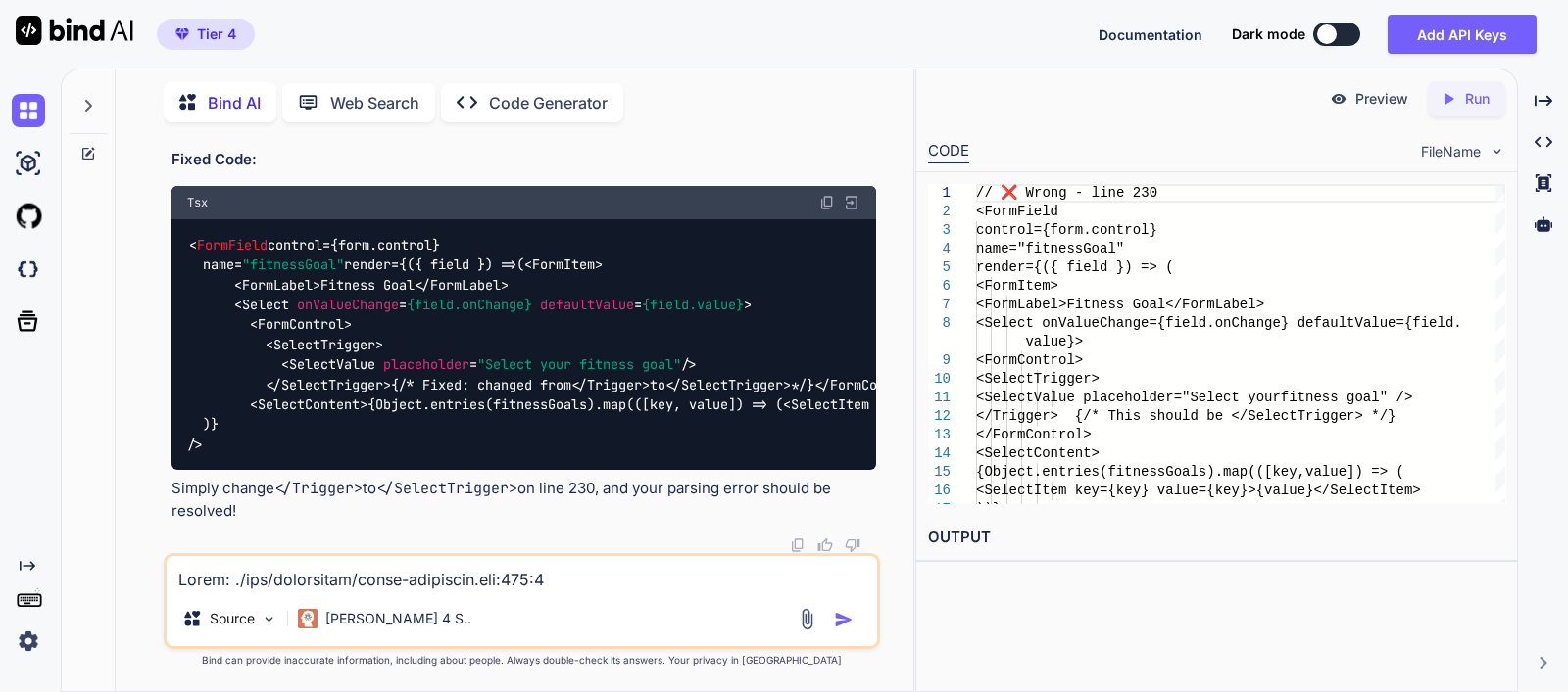
drag, startPoint x: 236, startPoint y: 517, endPoint x: 175, endPoint y: 495, distance: 64.8
click at [175, 495] on p "Simply change </Trigger> to </SelectTrigger> on line 230, and your parsing erro…" at bounding box center [524, 500] width 704 height 44
drag, startPoint x: 377, startPoint y: 332, endPoint x: 285, endPoint y: 330, distance: 92.0
click at [285, 376] on span "SelectTrigger" at bounding box center [332, 385] width 102 height 18
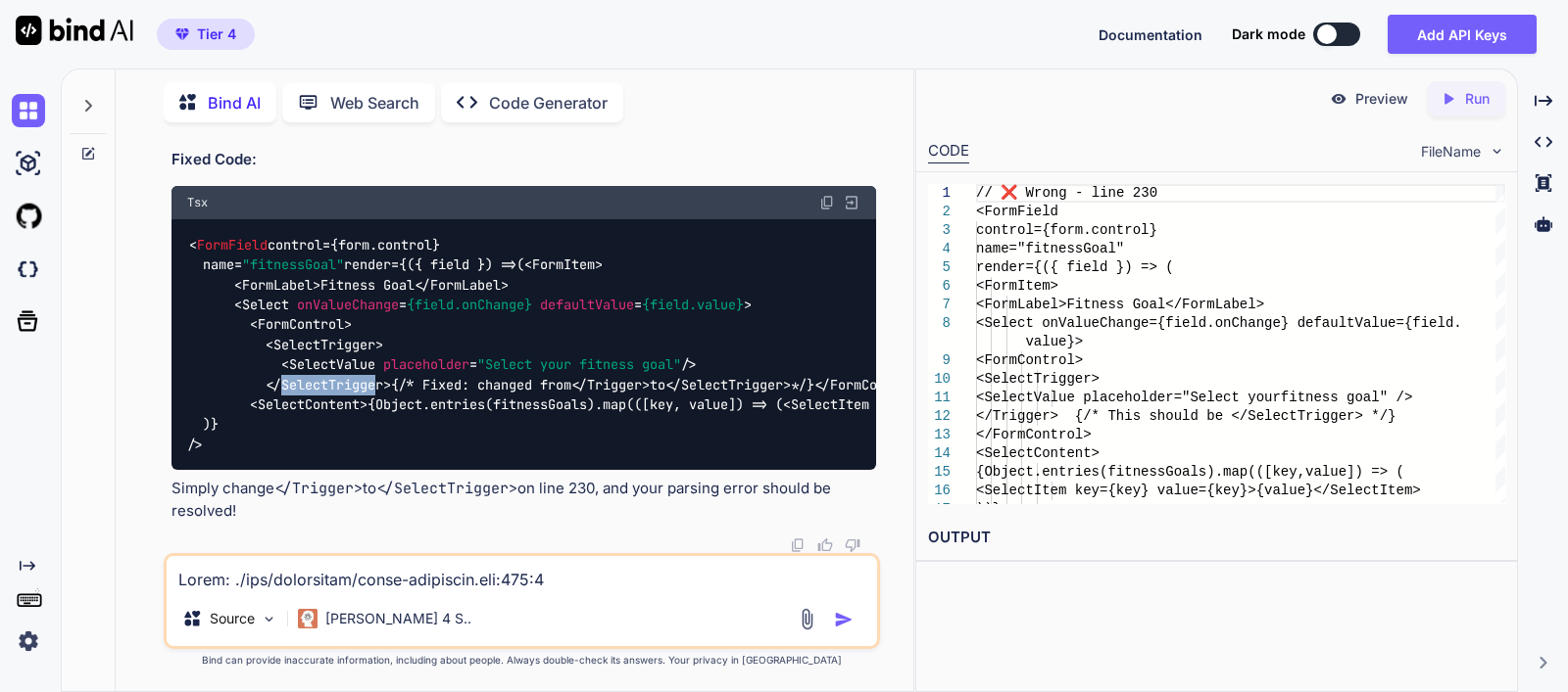
scroll to position [10577, 0]
